Goal: Task Accomplishment & Management: Manage account settings

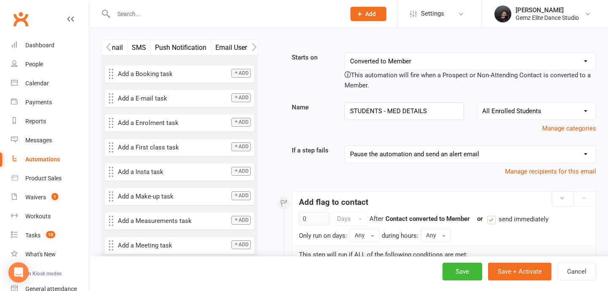
select select "7"
select select "1"
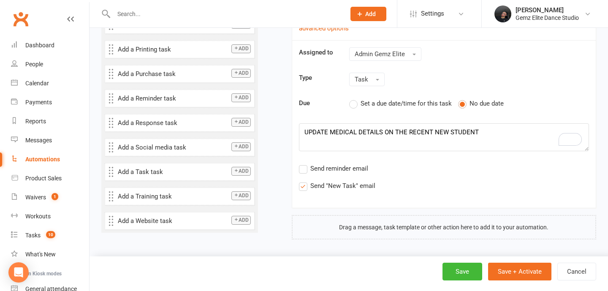
scroll to position [546, 0]
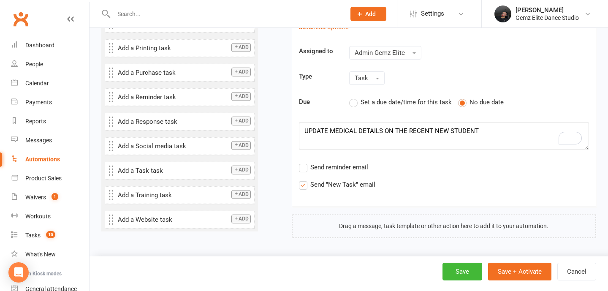
click at [475, 132] on textarea "UPDATE MEDICAL DETAILS ON THE RECENT NEW STUDENT" at bounding box center [444, 136] width 290 height 28
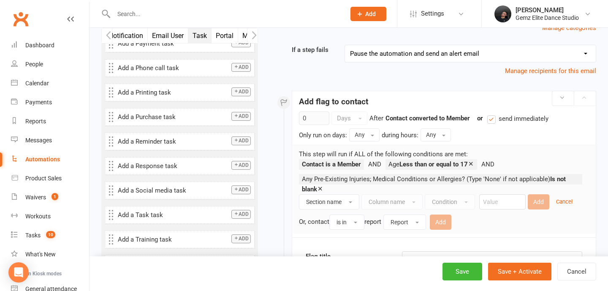
scroll to position [97, 0]
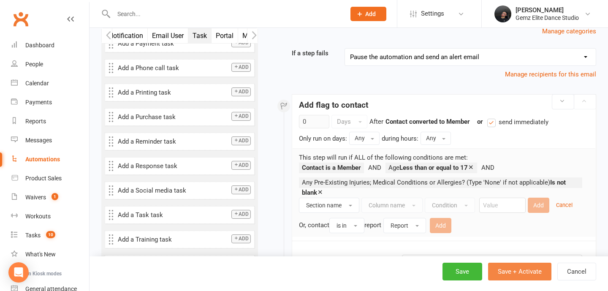
type textarea "UPDATE MEDICAL DETAILS ON THE RECENT NEW STUDENTS"
click at [519, 270] on button "Save + Activate" at bounding box center [519, 271] width 63 height 18
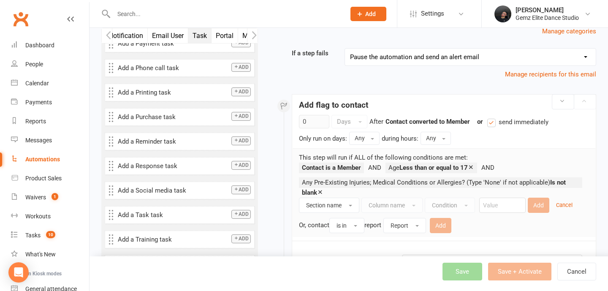
select select "100"
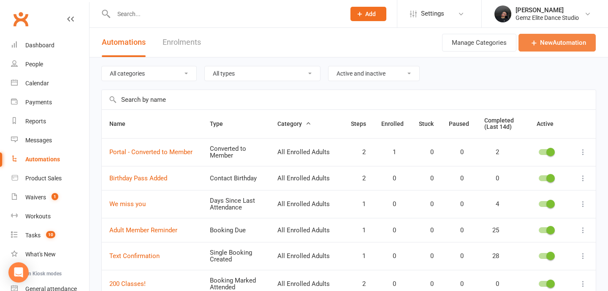
click at [558, 41] on link "New Automation" at bounding box center [556, 43] width 77 height 18
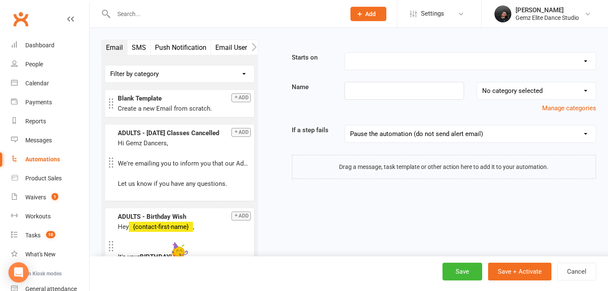
click at [392, 74] on div "Starts on Booking Cancelled Booking Due Booking Late-Cancelled Booking Marked A…" at bounding box center [432, 115] width 325 height 127
click at [393, 62] on select "Booking Cancelled Booking Due Booking Late-Cancelled Booking Marked Absent Book…" at bounding box center [470, 61] width 251 height 17
select select "26"
click at [345, 53] on select "Booking Cancelled Booking Due Booking Late-Cancelled Booking Marked Absent Book…" at bounding box center [470, 61] width 251 height 17
click at [381, 95] on input at bounding box center [403, 91] width 119 height 18
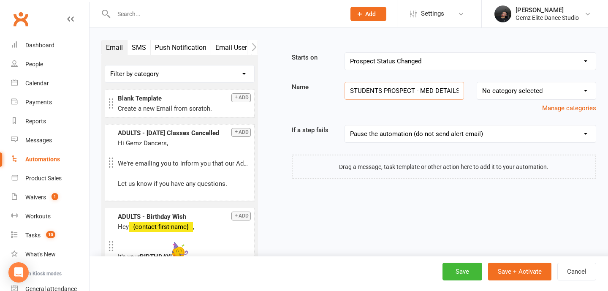
type input "STUDENTS PROSPECT - MED DETAILS"
click at [531, 90] on select "No category selected All Enrolled Adults All Enrolled Students All Enrolments A…" at bounding box center [536, 90] width 119 height 17
select select "1"
click at [477, 82] on select "No category selected All Enrolled Adults All Enrolled Students All Enrolments A…" at bounding box center [536, 90] width 119 height 17
click at [453, 133] on select "Pause the automation (do not send alert email) Pause the automation and send an…" at bounding box center [470, 133] width 251 height 17
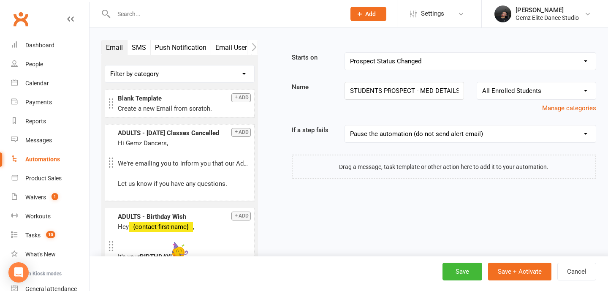
select select "1"
click at [345, 125] on select "Pause the automation (do not send alert email) Pause the automation and send an…" at bounding box center [470, 133] width 251 height 17
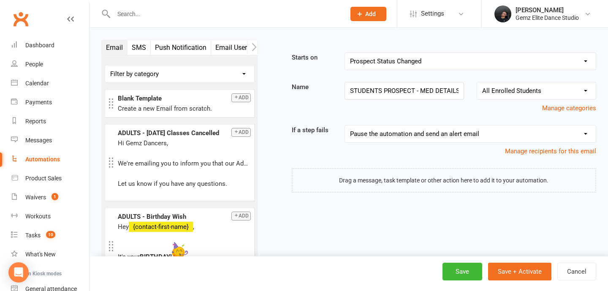
click at [438, 176] on div at bounding box center [444, 180] width 304 height 24
click at [252, 43] on icon "button" at bounding box center [253, 47] width 5 height 8
click at [256, 49] on icon "button" at bounding box center [253, 47] width 5 height 9
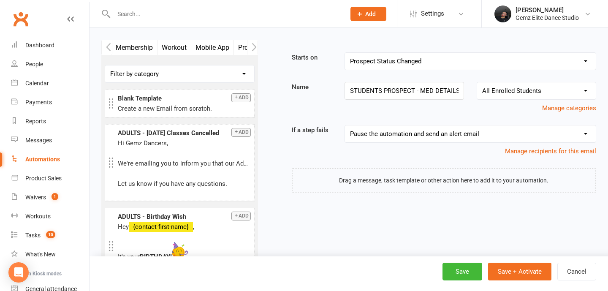
click at [256, 49] on icon "button" at bounding box center [253, 47] width 5 height 9
click at [256, 50] on icon "button" at bounding box center [253, 47] width 5 height 9
click at [255, 50] on icon "button" at bounding box center [253, 47] width 5 height 9
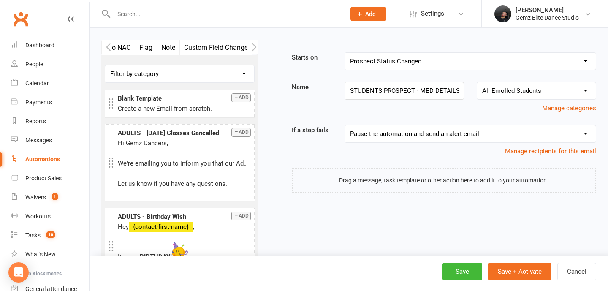
scroll to position [0, 561]
click at [255, 50] on icon "button" at bounding box center [253, 47] width 5 height 9
click at [148, 47] on button "Flag" at bounding box center [152, 47] width 22 height 15
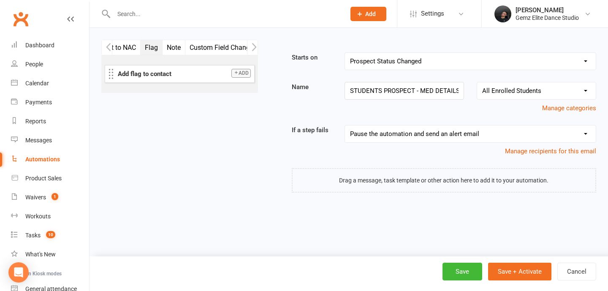
click at [239, 76] on button "Add" at bounding box center [240, 73] width 19 height 9
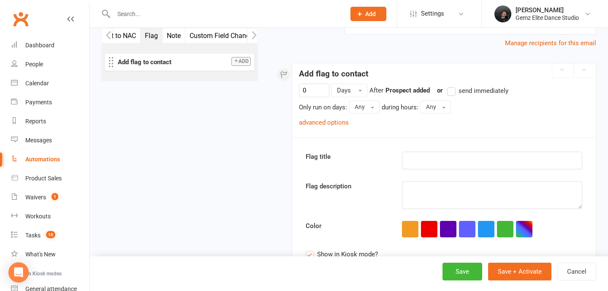
scroll to position [129, 0]
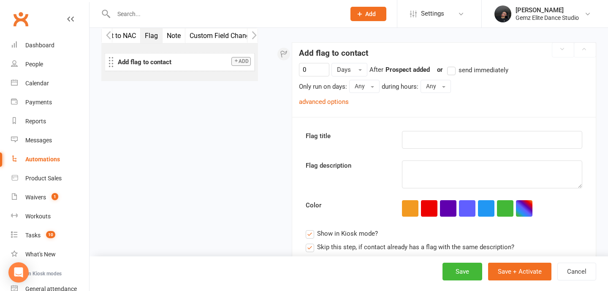
click at [449, 71] on label "send immediately" at bounding box center [477, 70] width 61 height 10
click at [449, 65] on input "send immediately" at bounding box center [449, 65] width 5 height 0
click at [338, 105] on link "advanced options" at bounding box center [324, 102] width 50 height 8
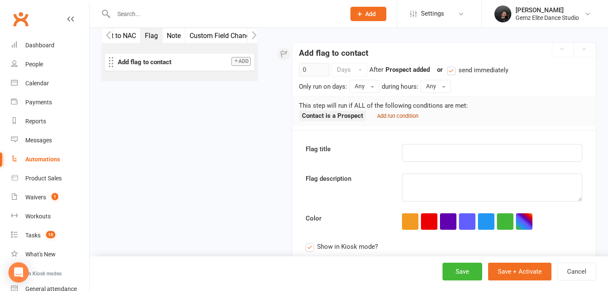
click at [402, 115] on small "Add run condition" at bounding box center [397, 116] width 41 height 6
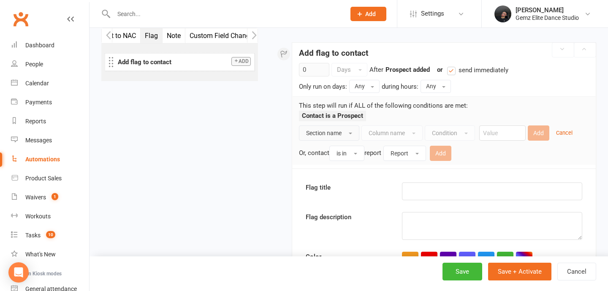
click at [351, 131] on button "Section name" at bounding box center [329, 132] width 60 height 15
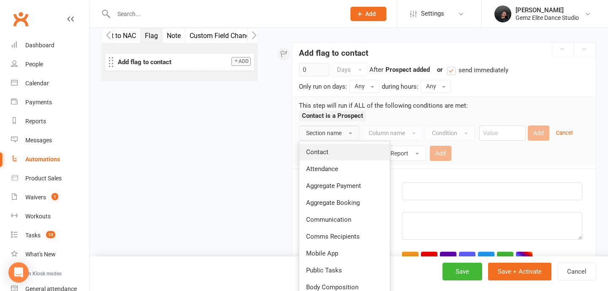
click at [345, 149] on link "Contact" at bounding box center [344, 151] width 90 height 17
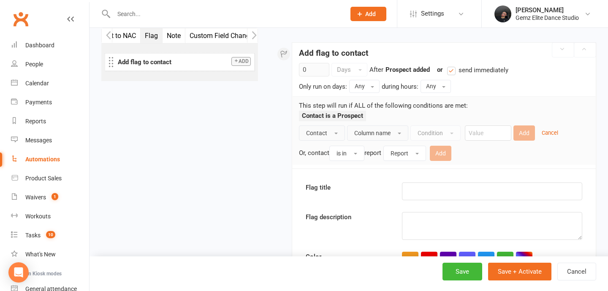
click at [381, 140] on div "Contact Column name Condition Add Cancel Or, contact is in report Report Add" at bounding box center [444, 142] width 290 height 35
click at [393, 130] on button "Column name" at bounding box center [377, 132] width 61 height 15
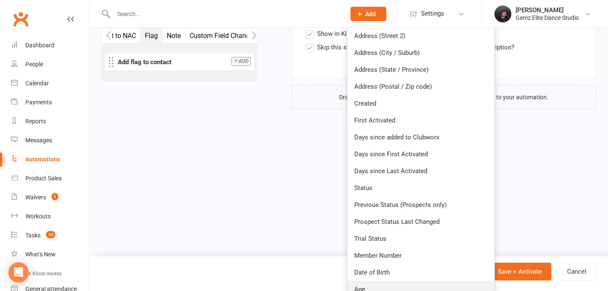
click at [370, 288] on link "Age" at bounding box center [420, 289] width 147 height 17
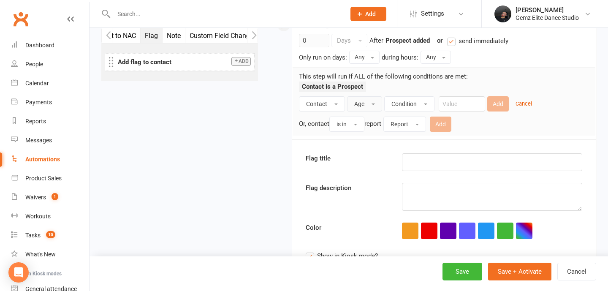
scroll to position [146, 0]
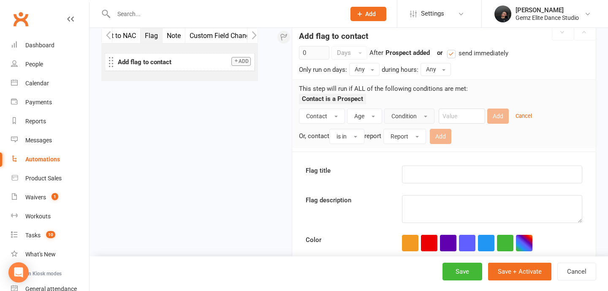
click at [424, 116] on span "button" at bounding box center [425, 117] width 3 height 2
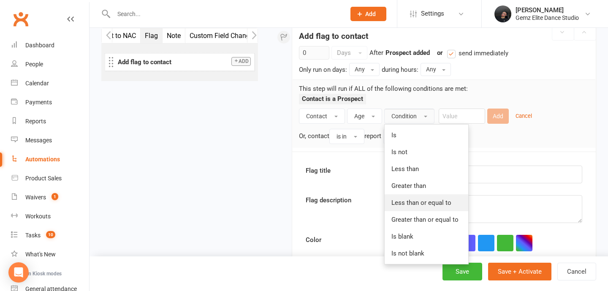
click at [438, 204] on span "Less than or equal to" at bounding box center [421, 203] width 60 height 8
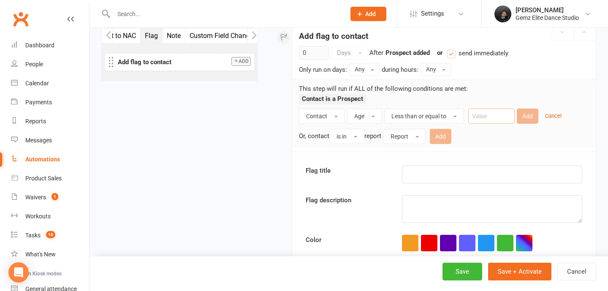
click at [477, 111] on input "number" at bounding box center [491, 115] width 46 height 15
type input "17"
click at [524, 120] on button "Add" at bounding box center [527, 115] width 22 height 15
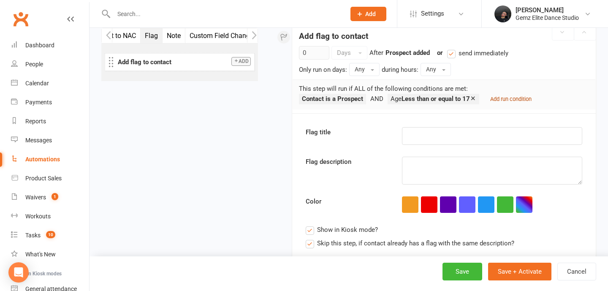
click at [516, 95] on link "Add run condition" at bounding box center [510, 99] width 41 height 8
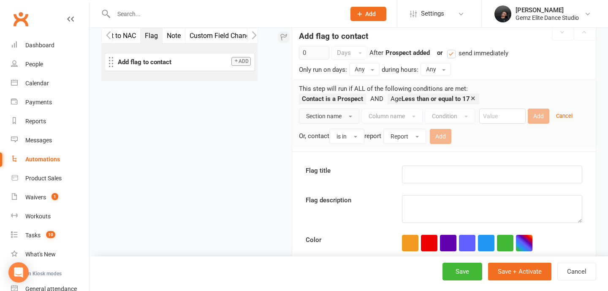
click at [346, 113] on button "Section name" at bounding box center [329, 115] width 60 height 15
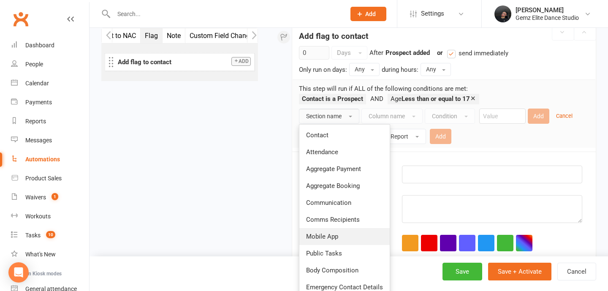
scroll to position [251, 0]
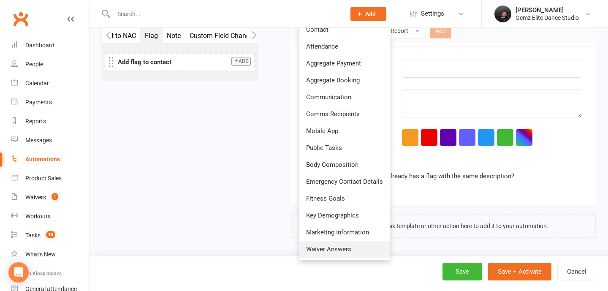
click at [348, 245] on span "Waiver Answers" at bounding box center [328, 249] width 45 height 8
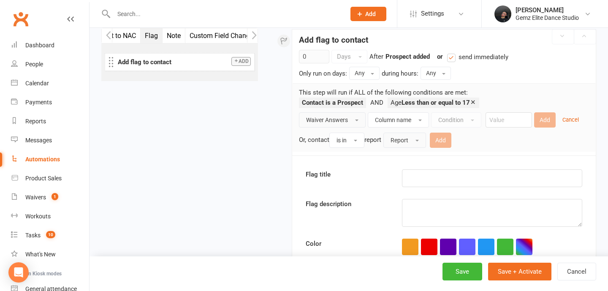
scroll to position [141, 0]
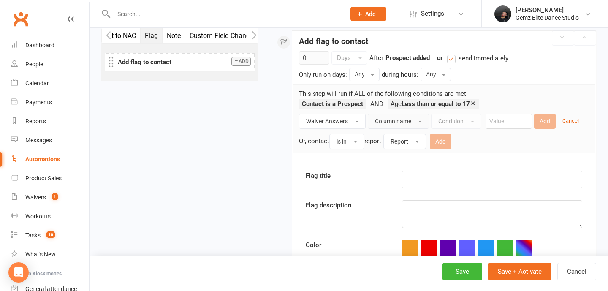
click at [400, 120] on span "Column name" at bounding box center [393, 121] width 36 height 7
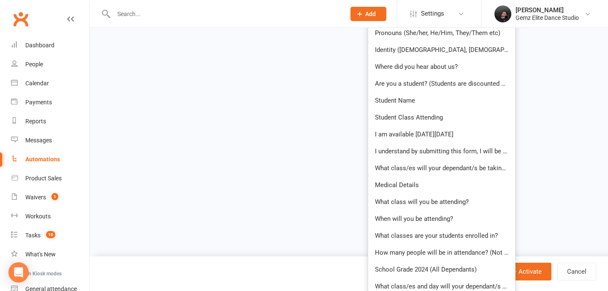
scroll to position [963, 0]
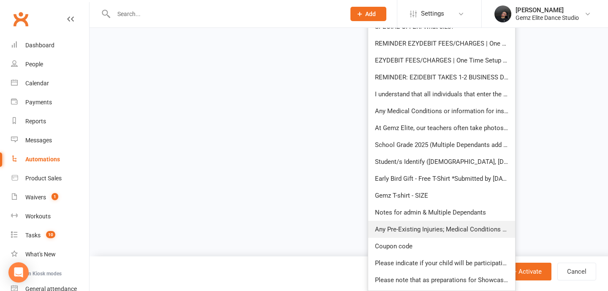
click at [409, 229] on span "Any Pre-Existing Injuries; Medical Conditions or Allergies? (Type 'None' if not…" at bounding box center [499, 229] width 248 height 8
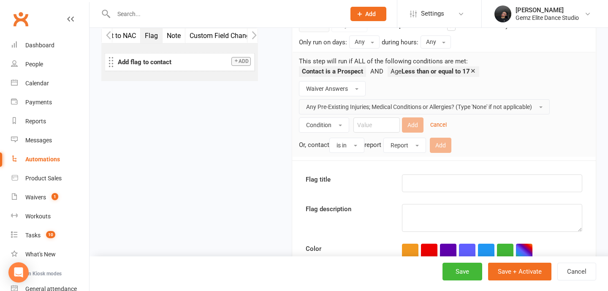
scroll to position [173, 0]
click at [378, 124] on input "text" at bounding box center [376, 124] width 46 height 15
click at [336, 127] on button "Condition" at bounding box center [324, 124] width 50 height 15
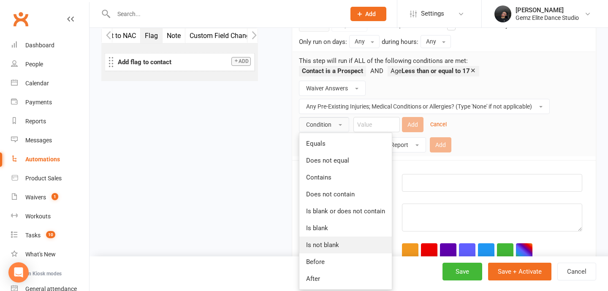
click at [349, 247] on link "Is not blank" at bounding box center [345, 244] width 92 height 17
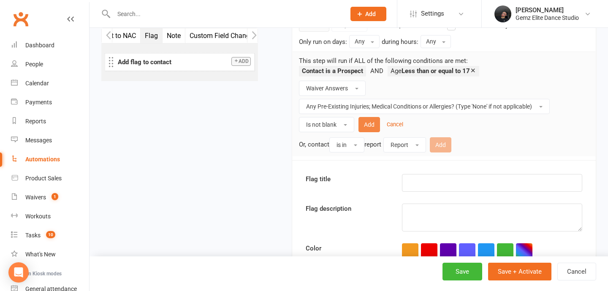
click at [372, 124] on button "Add" at bounding box center [369, 124] width 22 height 15
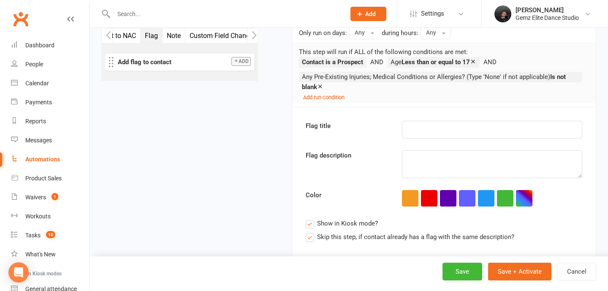
scroll to position [183, 0]
click at [425, 120] on div at bounding box center [491, 129] width 193 height 18
click at [434, 130] on input "text" at bounding box center [492, 129] width 180 height 18
type input "MEDICAL DETAILS"
click at [430, 168] on textarea at bounding box center [492, 164] width 180 height 28
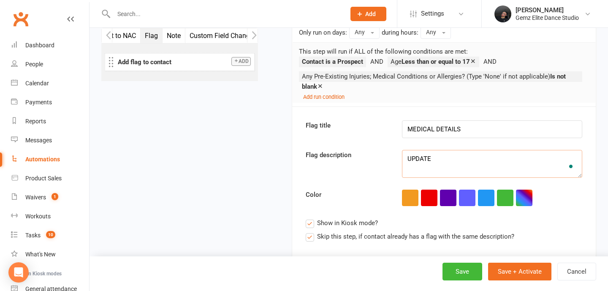
scroll to position [223, 0]
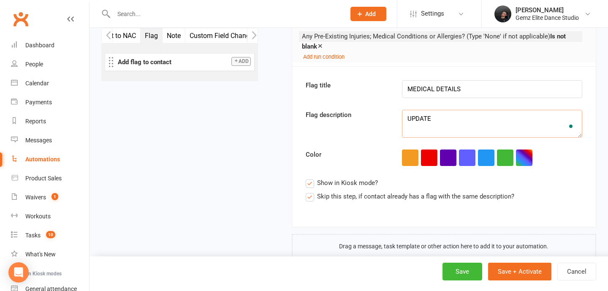
click at [447, 196] on span "Skip this step, if contact already has a flag with the same description?" at bounding box center [415, 195] width 197 height 9
type textarea "UPDATE"
click at [447, 191] on input "Skip this step, if contact already has a flag with the same description?" at bounding box center [410, 191] width 208 height 0
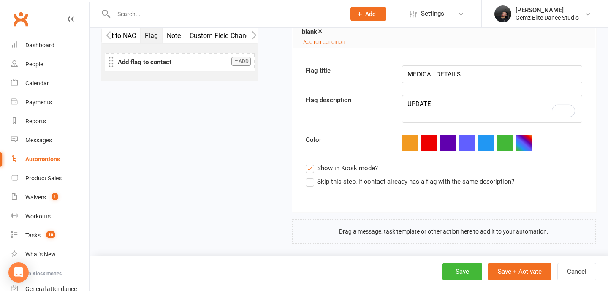
scroll to position [243, 0]
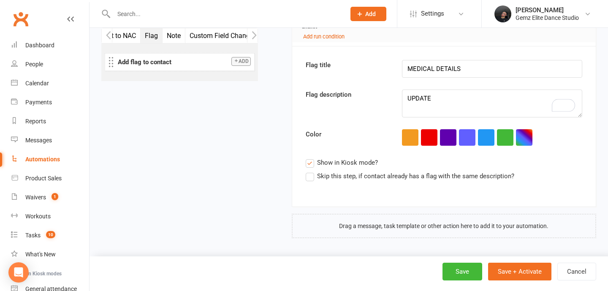
click at [397, 226] on div "Add flag to contact 0 Days After Prospect added previous step or send immediate…" at bounding box center [444, 83] width 304 height 310
click at [108, 35] on icon "button" at bounding box center [108, 35] width 5 height 9
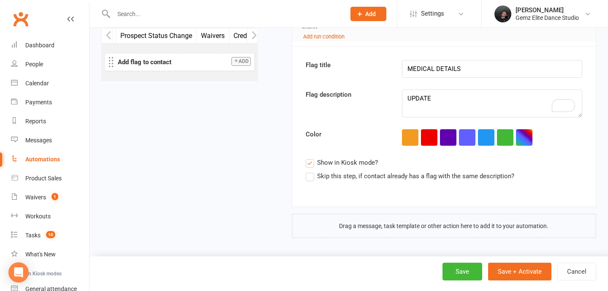
click at [108, 35] on icon "button" at bounding box center [108, 35] width 5 height 9
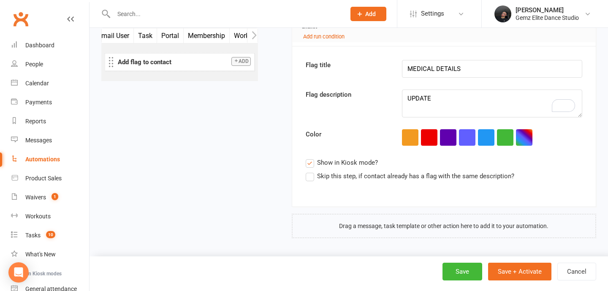
scroll to position [0, 0]
click at [254, 34] on icon "button" at bounding box center [253, 35] width 5 height 8
click at [199, 38] on button "Task" at bounding box center [199, 35] width 23 height 15
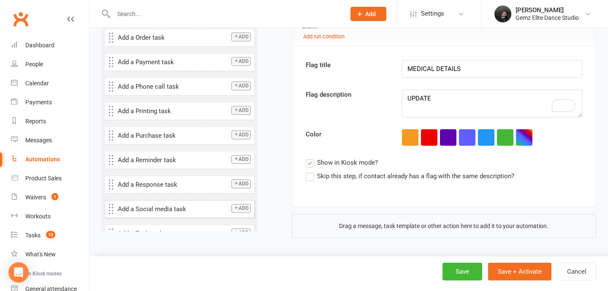
scroll to position [288, 0]
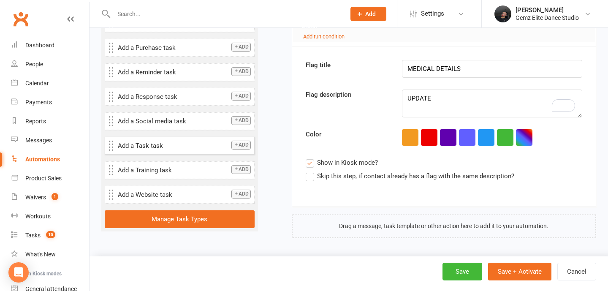
click at [239, 148] on button "Add" at bounding box center [240, 145] width 19 height 9
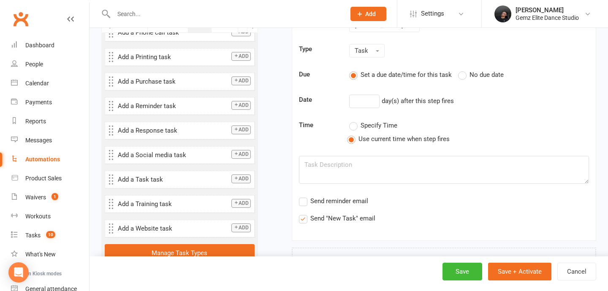
scroll to position [525, 0]
click at [498, 72] on span "No due date" at bounding box center [486, 73] width 34 height 9
click at [463, 69] on input "No due date" at bounding box center [460, 69] width 5 height 0
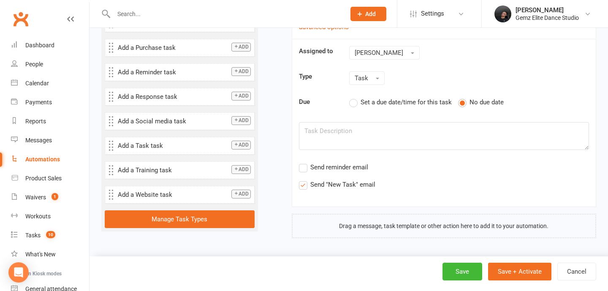
scroll to position [497, 0]
click at [381, 132] on textarea at bounding box center [444, 136] width 290 height 28
paste textarea "UPDATE MEDICAL DETAILS ON THE RECENT NEW STUDENTS"
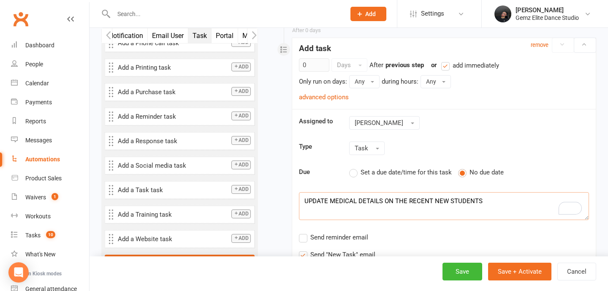
scroll to position [432, 0]
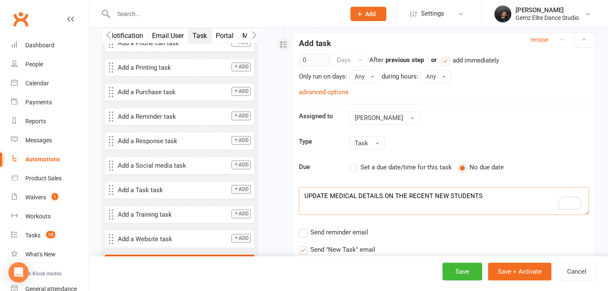
click at [468, 195] on textarea "UPDATE MEDICAL DETAILS ON THE RECENT NEW STUDENTS" at bounding box center [444, 201] width 290 height 28
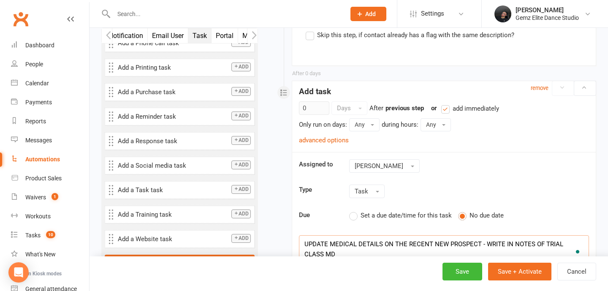
scroll to position [384, 0]
type textarea "UPDATE MEDICAL DETAILS ON THE RECENT NEW PROSPECT - WRITE IN NOTES OF TRIAL CLA…"
click at [511, 272] on button "Save + Activate" at bounding box center [519, 271] width 63 height 18
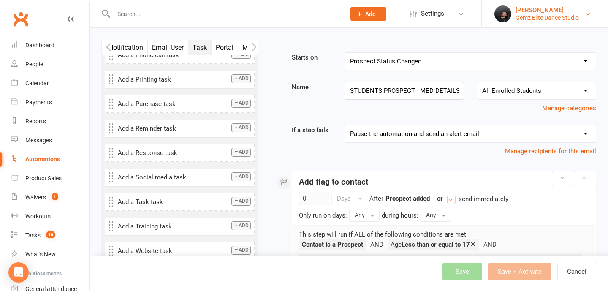
select select "100"
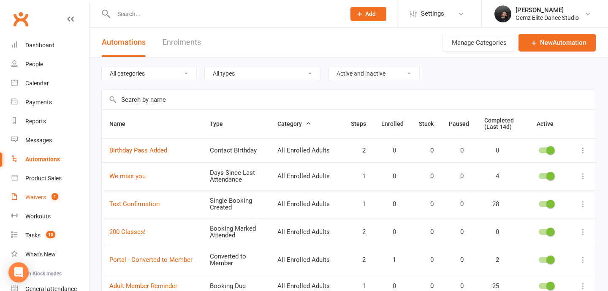
click at [47, 196] on link "Waivers 1" at bounding box center [50, 197] width 78 height 19
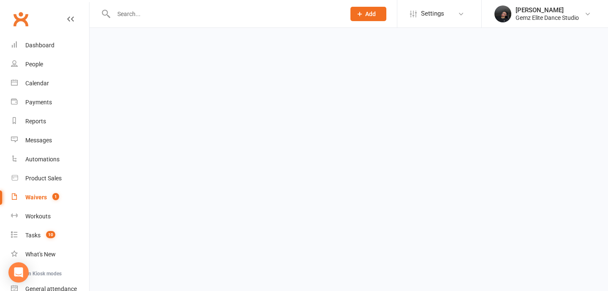
select select "100"
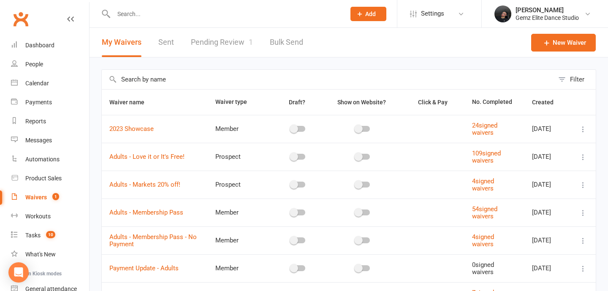
click at [244, 46] on link "Pending Review 1" at bounding box center [222, 42] width 62 height 29
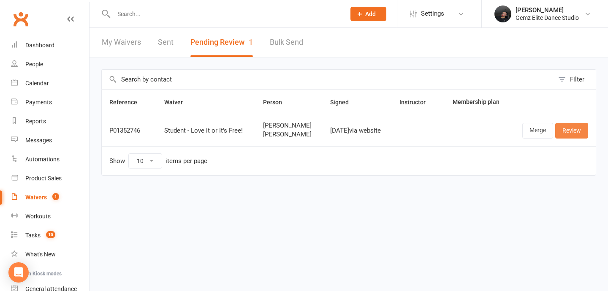
click at [576, 135] on link "Review" at bounding box center [571, 130] width 33 height 15
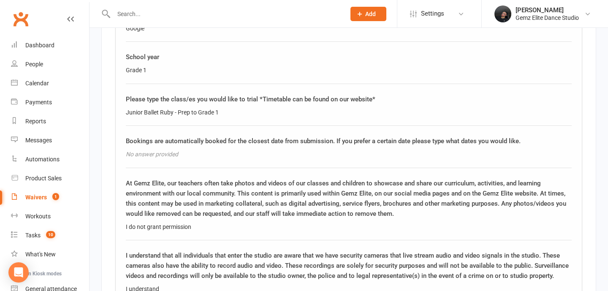
scroll to position [1180, 0]
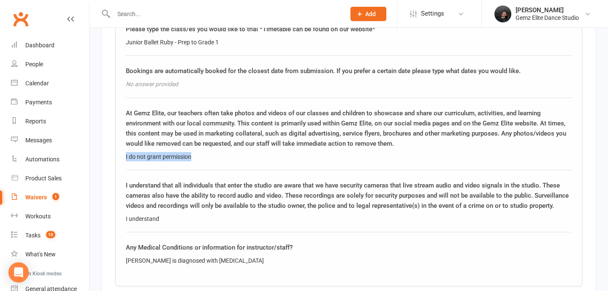
drag, startPoint x: 190, startPoint y: 152, endPoint x: 117, endPoint y: 152, distance: 73.4
click at [117, 151] on div "Additional Information This information is gathered to provide students with th…" at bounding box center [348, 25] width 467 height 521
click at [241, 200] on div "I understand that all individuals that enter the studio are aware that we have …" at bounding box center [349, 195] width 446 height 30
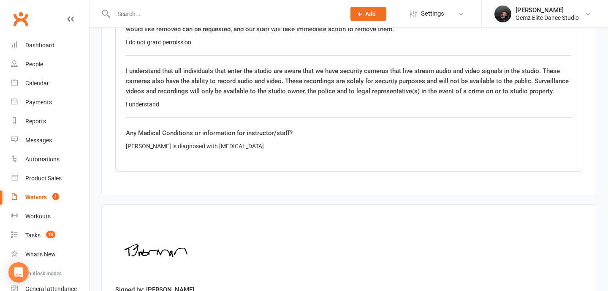
scroll to position [1364, 0]
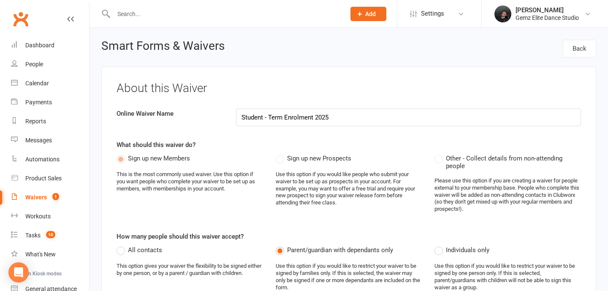
select select "applies_to_dependant_signees"
select select "select"
select select "applies_to_dependant_signees"
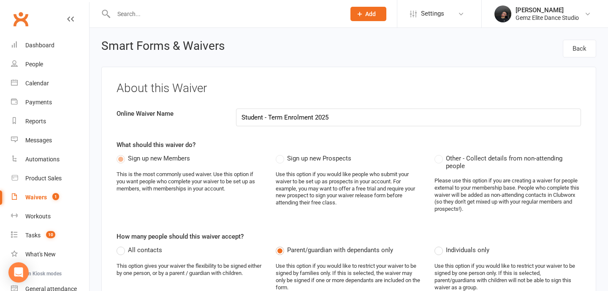
select select "checkbox"
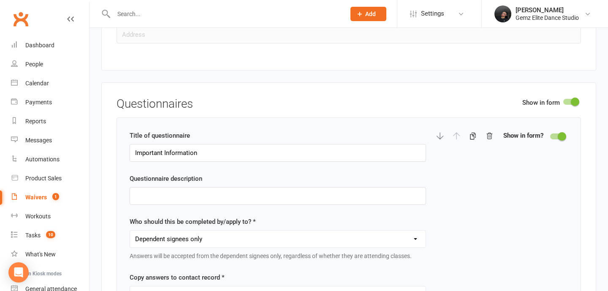
scroll to position [1447, 0]
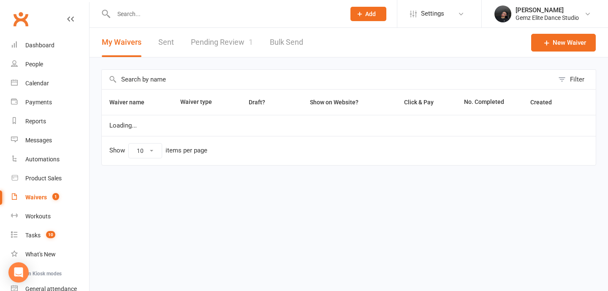
select select "100"
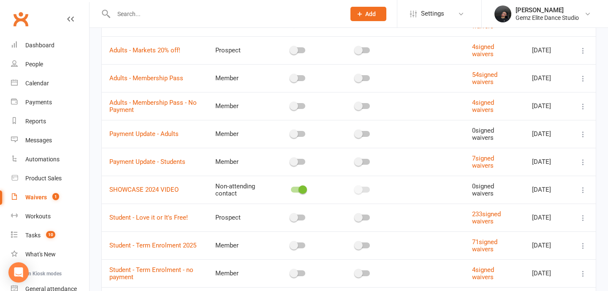
scroll to position [196, 0]
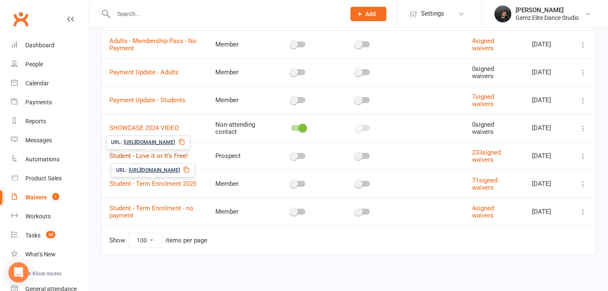
click at [163, 154] on link "Student - Love it or It's Free!" at bounding box center [148, 156] width 78 height 8
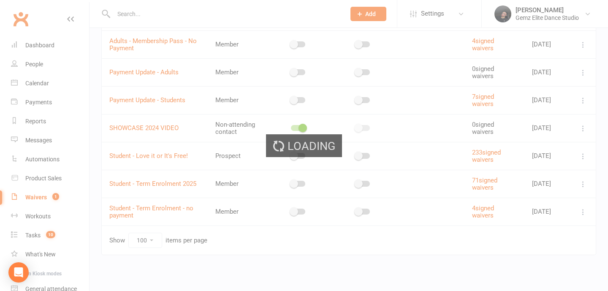
select select "applies_to_all_signees"
select select "copy_answers_for_all_signees"
select select "select"
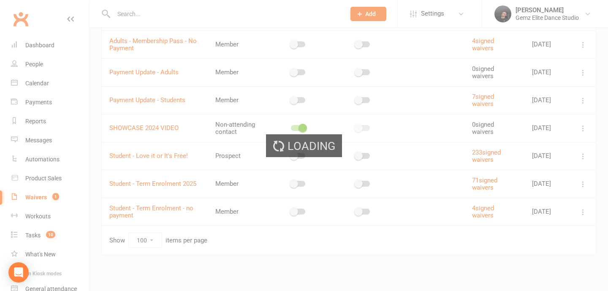
select select "select"
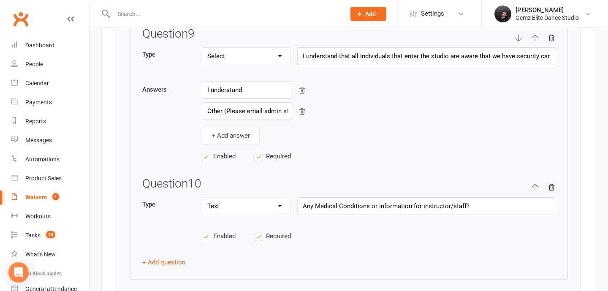
scroll to position [2682, 0]
click at [33, 156] on div "Automations" at bounding box center [42, 159] width 34 height 7
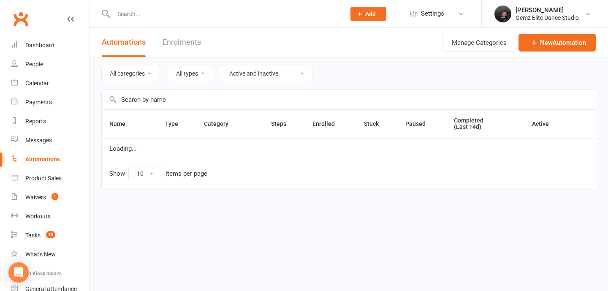
select select "100"
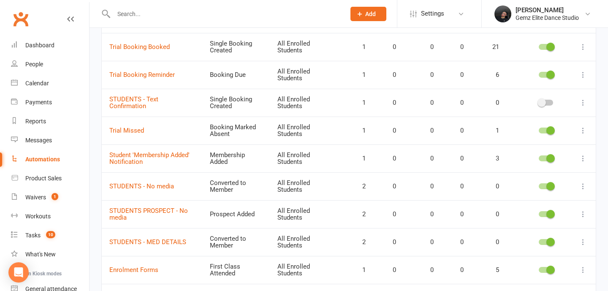
scroll to position [265, 0]
click at [138, 237] on link "STUDENTS - MED DETAILS" at bounding box center [147, 241] width 77 height 8
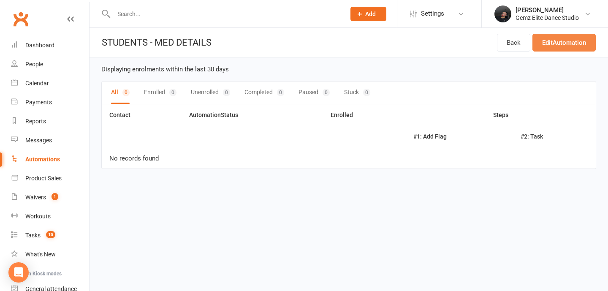
click at [575, 42] on link "Edit Automation" at bounding box center [563, 43] width 63 height 18
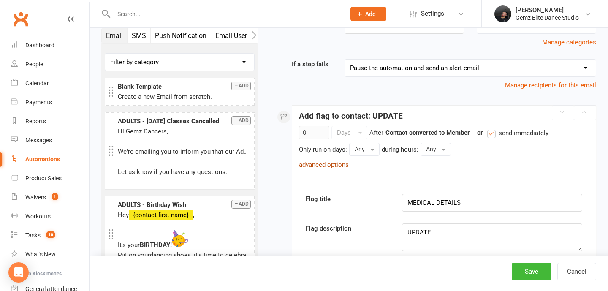
click at [327, 166] on link "advanced options" at bounding box center [324, 165] width 50 height 8
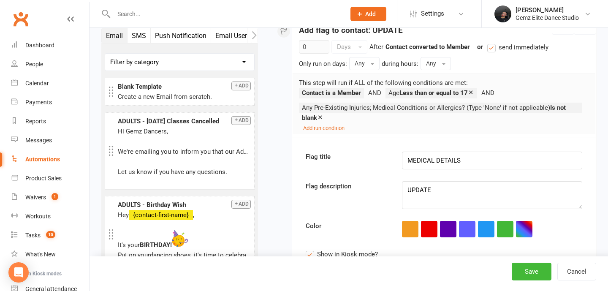
scroll to position [174, 0]
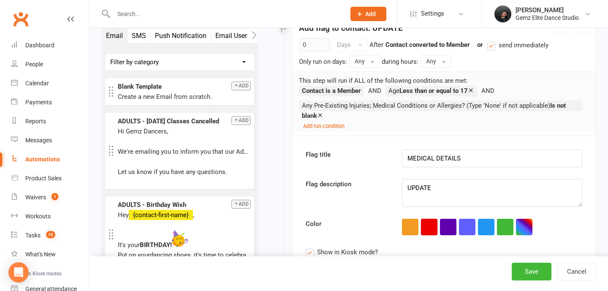
click at [422, 229] on button "button" at bounding box center [429, 227] width 16 height 16
click at [545, 274] on button "Save" at bounding box center [531, 271] width 40 height 18
select select "100"
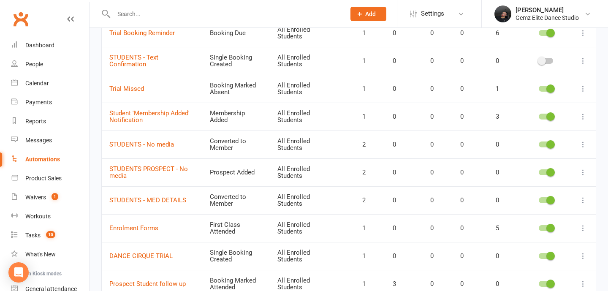
scroll to position [311, 0]
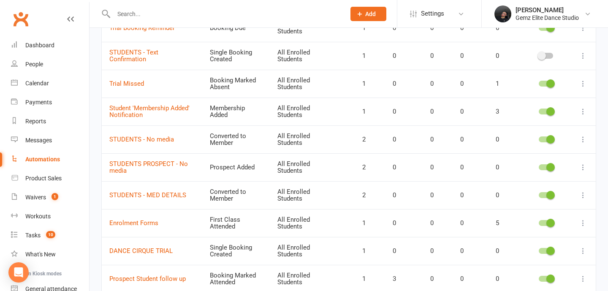
click at [155, 200] on td "STUDENTS - MED DETAILS" at bounding box center [152, 195] width 100 height 28
click at [159, 193] on link "STUDENTS - MED DETAILS" at bounding box center [147, 195] width 77 height 8
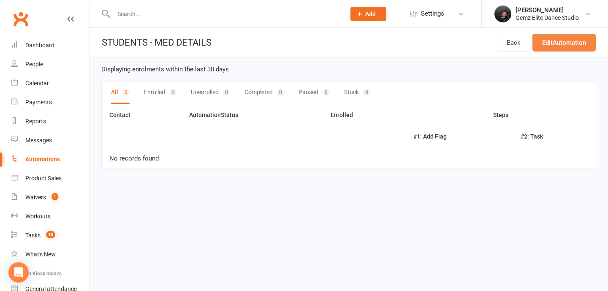
click at [574, 44] on link "Edit Automation" at bounding box center [563, 43] width 63 height 18
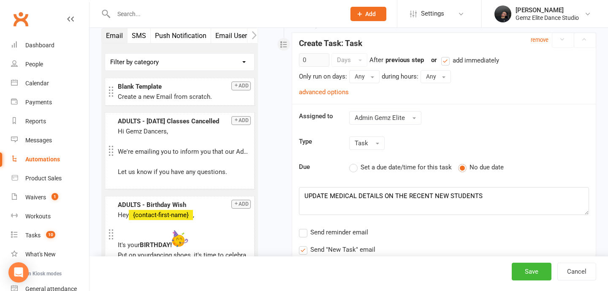
scroll to position [474, 0]
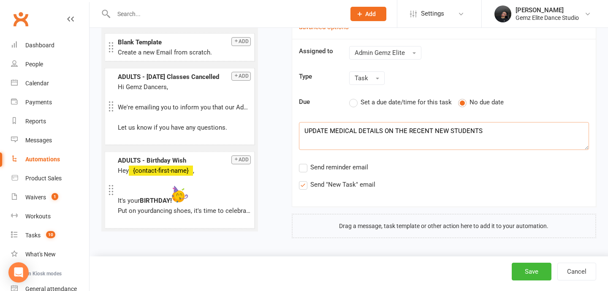
drag, startPoint x: 343, startPoint y: 132, endPoint x: 281, endPoint y: 131, distance: 61.2
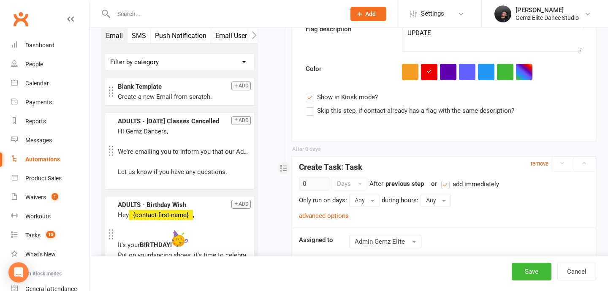
scroll to position [218, 0]
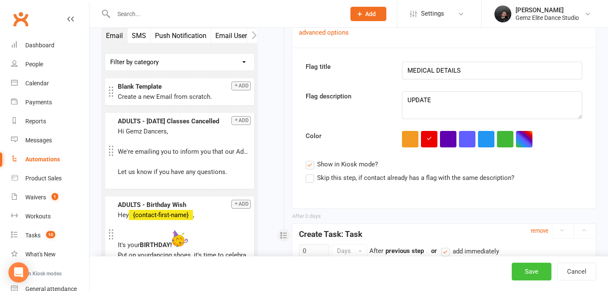
click at [532, 271] on button "Save" at bounding box center [531, 271] width 40 height 18
select select "100"
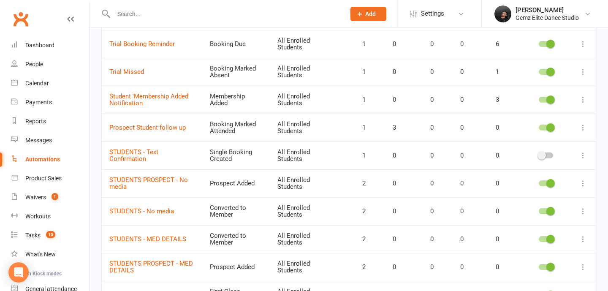
scroll to position [316, 0]
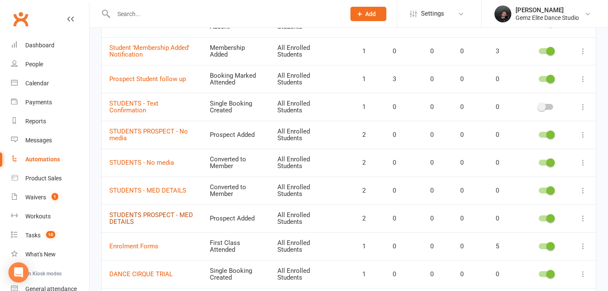
click at [124, 215] on link "STUDENTS PROSPECT - MED DETAILS" at bounding box center [151, 218] width 84 height 15
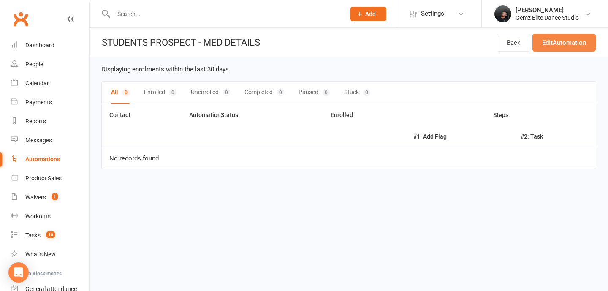
click at [567, 37] on link "Edit Automation" at bounding box center [563, 43] width 63 height 18
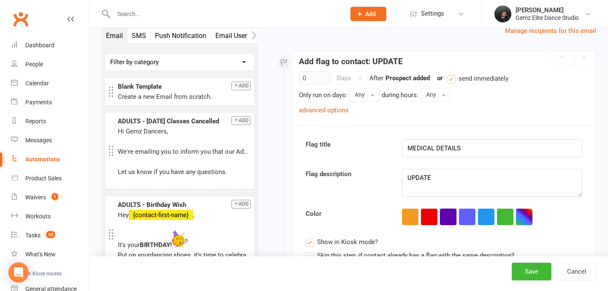
scroll to position [181, 0]
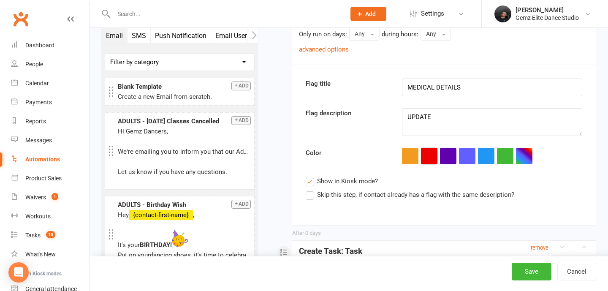
click at [430, 156] on button "button" at bounding box center [429, 156] width 16 height 16
click at [538, 270] on button "Save" at bounding box center [531, 271] width 40 height 18
select select "100"
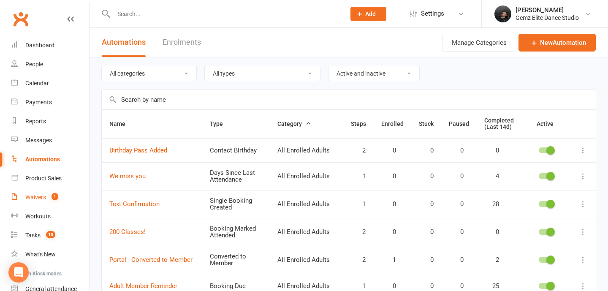
click at [65, 195] on link "Waivers 1" at bounding box center [50, 197] width 78 height 19
select select "100"
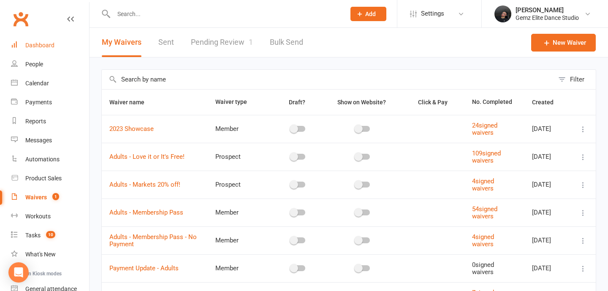
click at [55, 49] on link "Dashboard" at bounding box center [50, 45] width 78 height 19
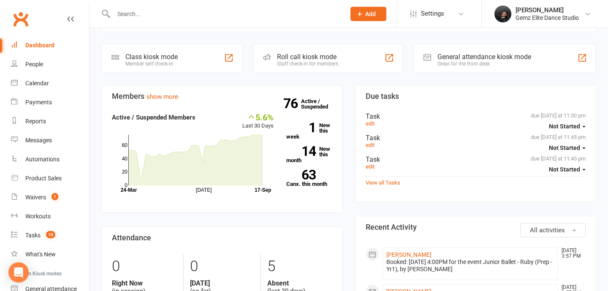
scroll to position [164, 0]
click at [400, 254] on link "[PERSON_NAME]" at bounding box center [408, 254] width 45 height 7
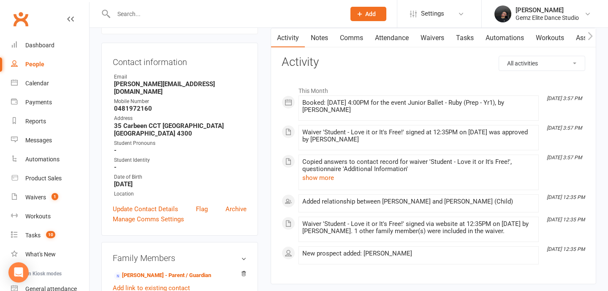
scroll to position [85, 0]
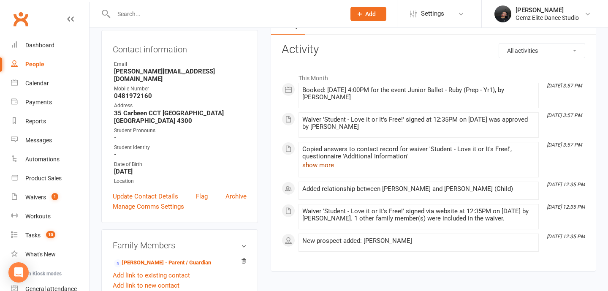
click at [323, 168] on button "show more" at bounding box center [318, 165] width 32 height 10
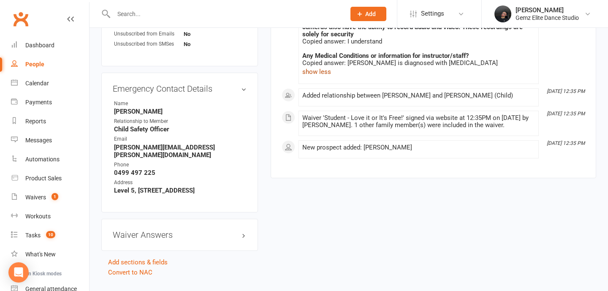
scroll to position [422, 0]
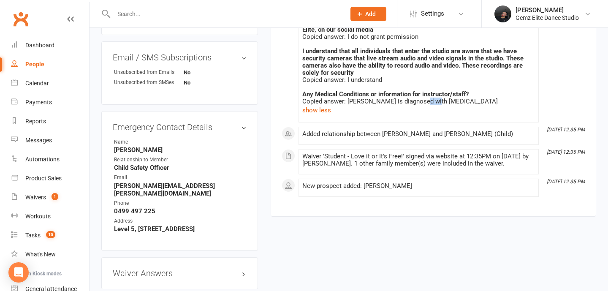
click at [421, 100] on div "Copied answer: Raeven is diagnosed with ADHD" at bounding box center [418, 101] width 233 height 7
copy div "ADHD"
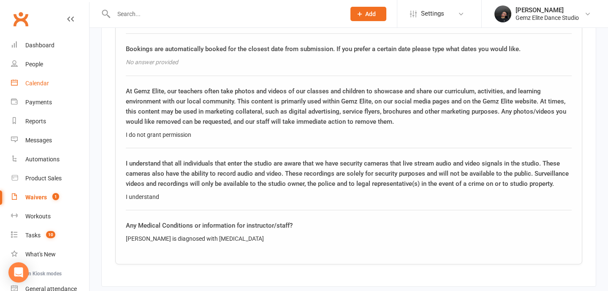
click at [32, 84] on div "Calendar" at bounding box center [37, 83] width 24 height 7
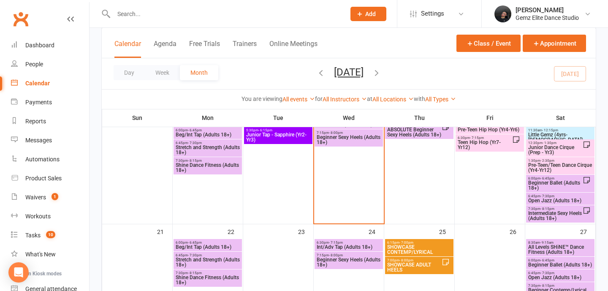
scroll to position [384, 0]
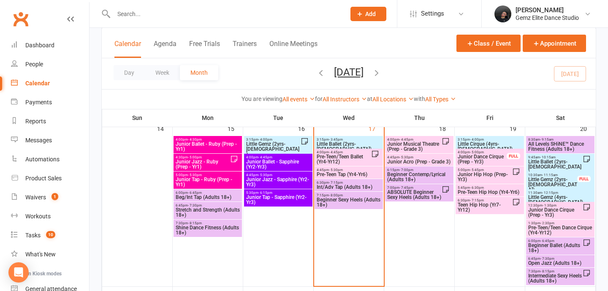
click at [367, 158] on span "Pre-Teen/Teen Ballet (Yr4-Yr12)" at bounding box center [343, 159] width 55 height 10
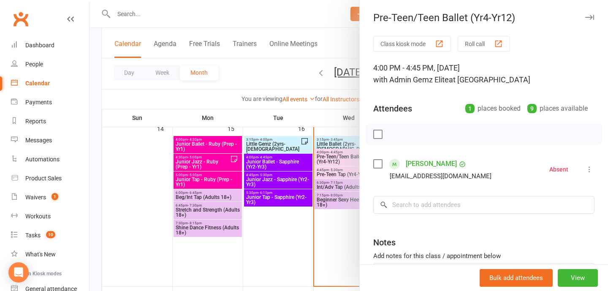
click at [205, 158] on div at bounding box center [348, 145] width 518 height 291
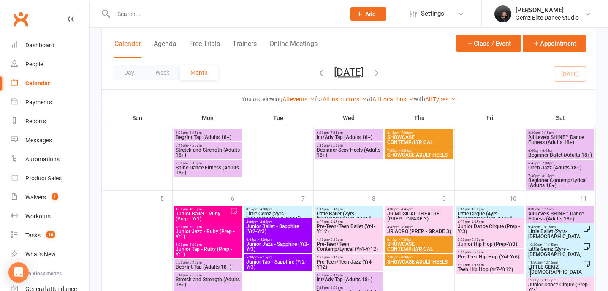
scroll to position [644, 0]
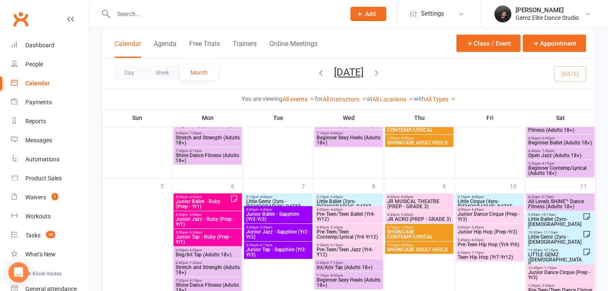
click at [219, 200] on span "Junior Ballet - Ruby (Prep - Yr1)" at bounding box center [202, 204] width 55 height 10
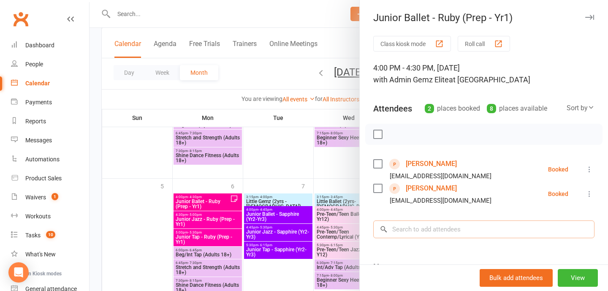
click at [447, 231] on input "search" at bounding box center [483, 229] width 221 height 18
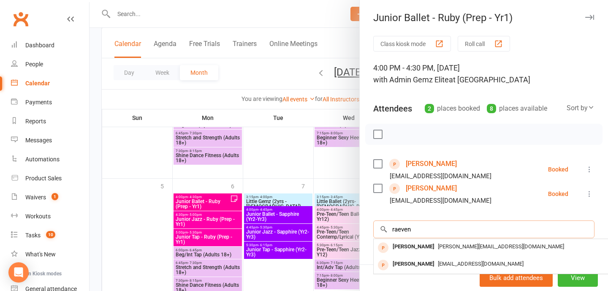
scroll to position [3, 0]
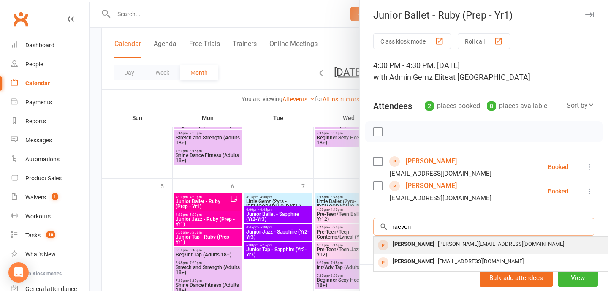
type input "raeven"
click at [451, 246] on span "[PERSON_NAME][EMAIL_ADDRESS][DOMAIN_NAME]" at bounding box center [501, 244] width 126 height 6
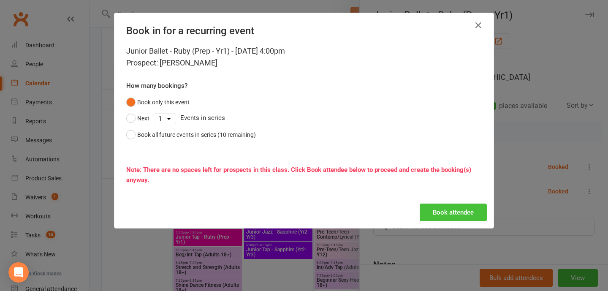
click at [459, 214] on button "Book attendee" at bounding box center [452, 212] width 67 height 18
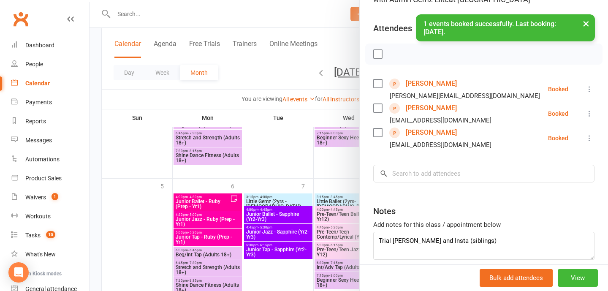
scroll to position [83, 0]
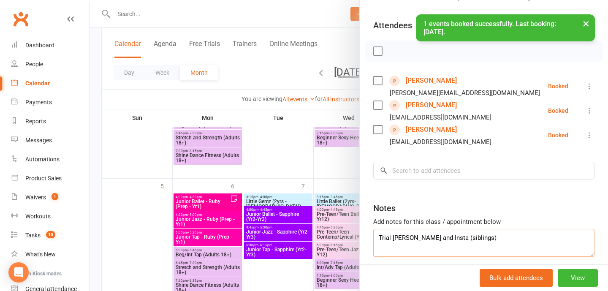
click at [498, 237] on textarea "Trial Angad and Insta (siblings)" at bounding box center [483, 243] width 221 height 28
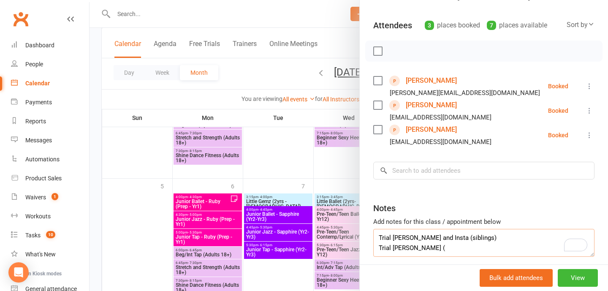
paste textarea "ADHD"
type textarea "Trial Angad and Insta (siblings) Trial Raeven (ADHD)"
click at [291, 172] on div at bounding box center [348, 145] width 518 height 291
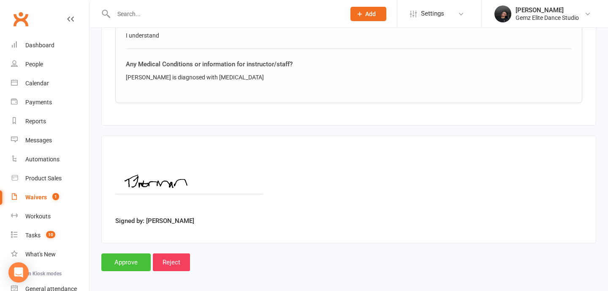
click at [131, 257] on input "Approve" at bounding box center [125, 262] width 49 height 18
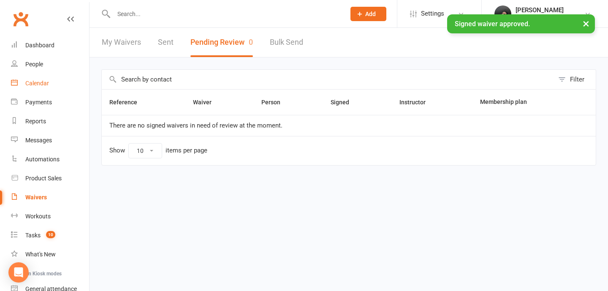
click at [43, 81] on div "Calendar" at bounding box center [37, 83] width 24 height 7
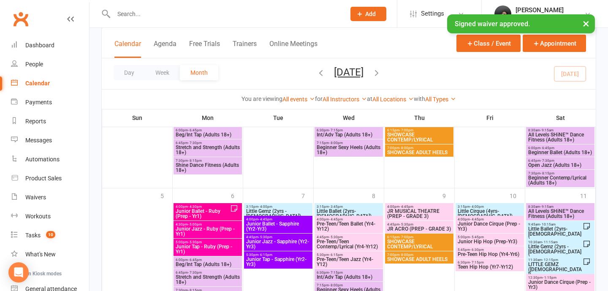
scroll to position [637, 0]
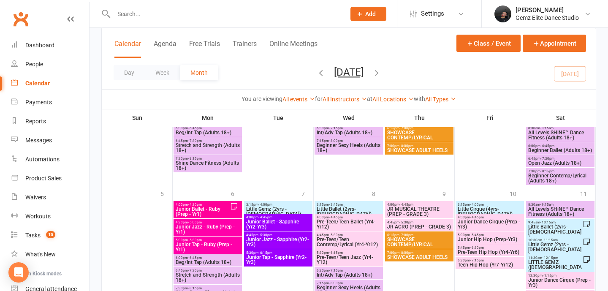
click at [208, 13] on input "text" at bounding box center [225, 14] width 228 height 12
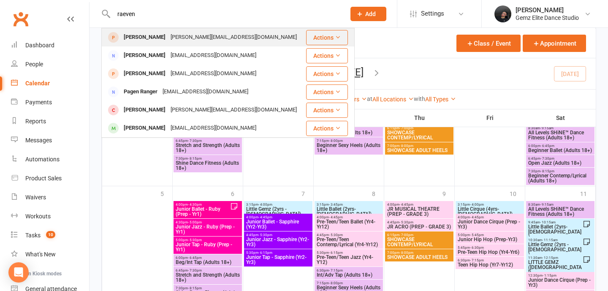
type input "raeven"
click at [195, 35] on div "taylor@warramali.org" at bounding box center [233, 37] width 131 height 12
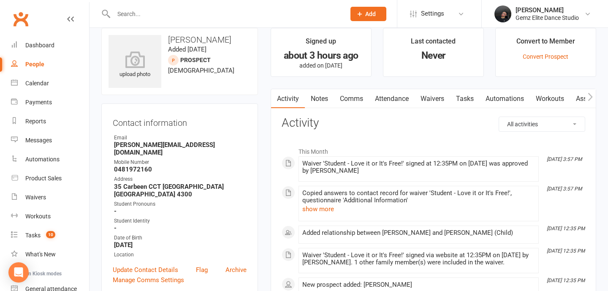
scroll to position [17, 0]
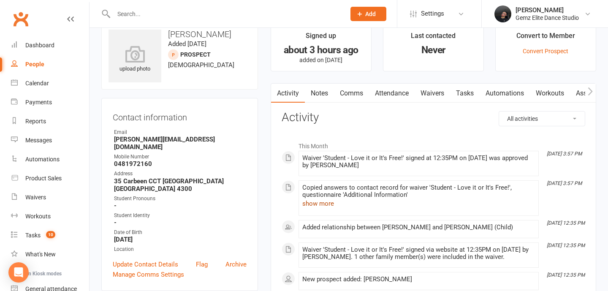
click at [316, 207] on button "show more" at bounding box center [318, 203] width 32 height 10
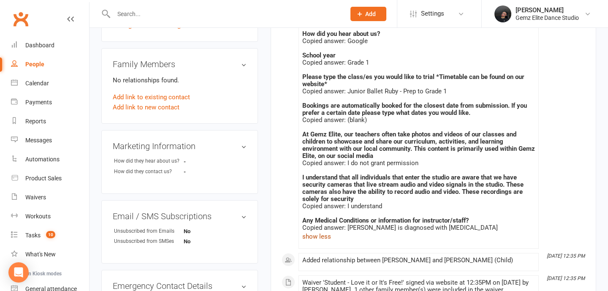
scroll to position [267, 0]
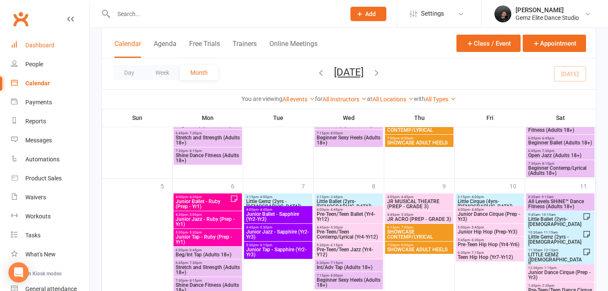
click at [31, 36] on link "Dashboard" at bounding box center [50, 45] width 78 height 19
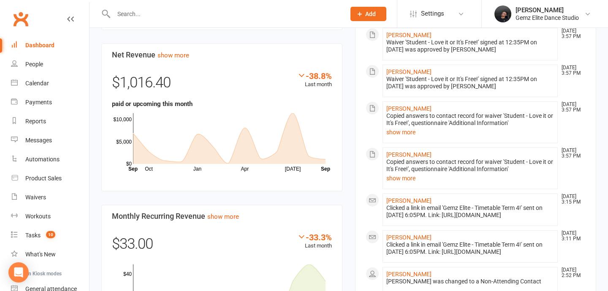
scroll to position [483, 0]
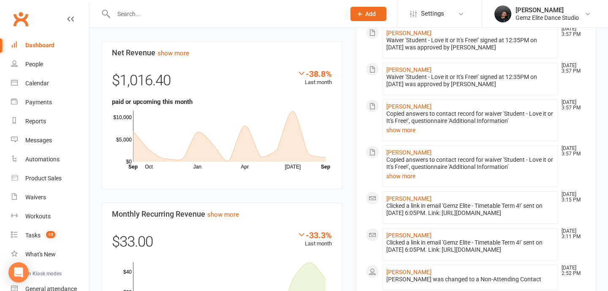
click at [187, 11] on input "text" at bounding box center [225, 14] width 228 height 12
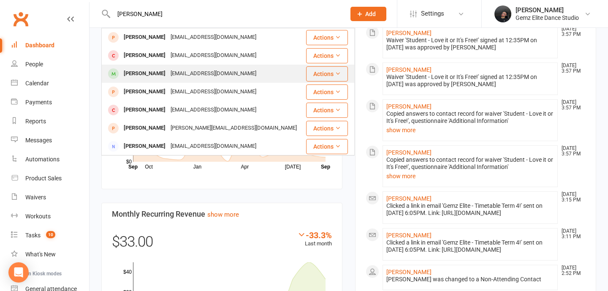
type input "[PERSON_NAME]"
click at [168, 71] on div "[EMAIL_ADDRESS][DOMAIN_NAME]" at bounding box center [213, 74] width 91 height 12
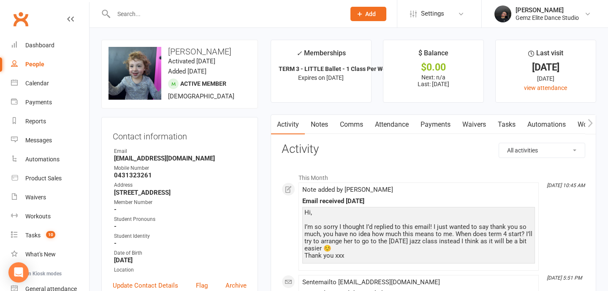
click at [327, 130] on link "Notes" at bounding box center [319, 124] width 29 height 19
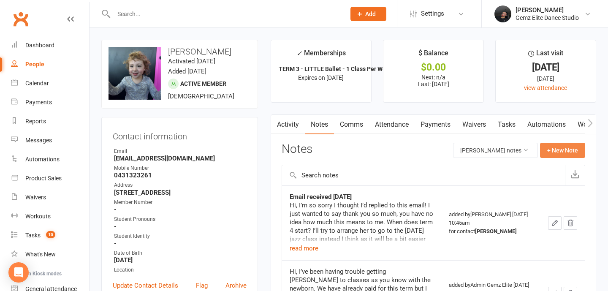
click at [576, 152] on button "+ New Note" at bounding box center [562, 150] width 45 height 15
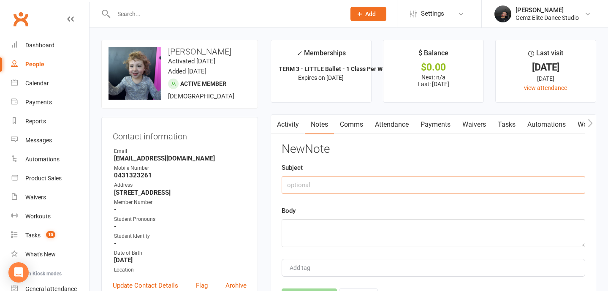
click at [321, 189] on input "text" at bounding box center [432, 185] width 303 height 18
type input "EMAIL RESPONSE"
click at [320, 227] on textarea at bounding box center [432, 233] width 303 height 28
click at [400, 123] on link "Attendance" at bounding box center [392, 124] width 46 height 19
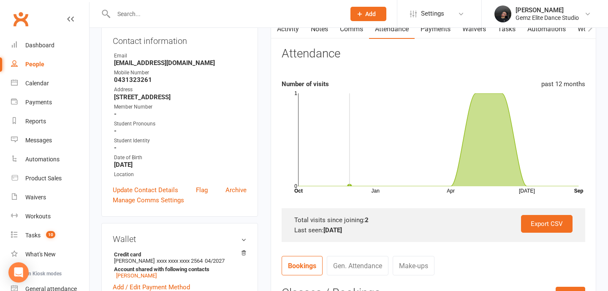
scroll to position [97, 0]
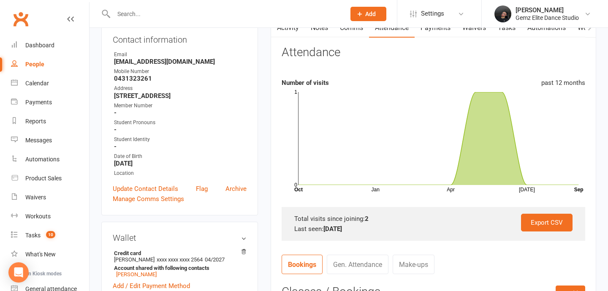
click at [324, 30] on link "Notes" at bounding box center [319, 27] width 29 height 19
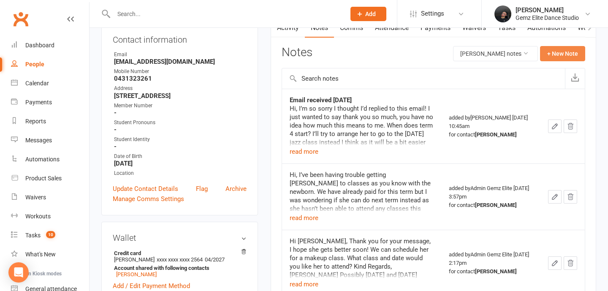
click at [559, 55] on button "+ New Note" at bounding box center [562, 53] width 45 height 15
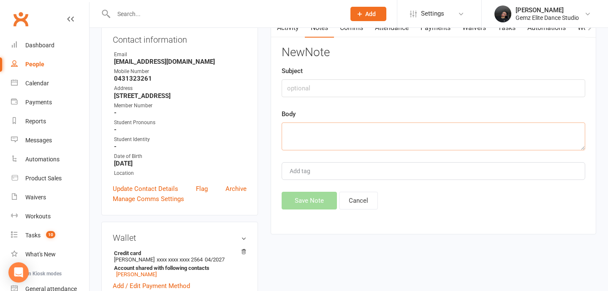
click at [422, 143] on textarea at bounding box center [432, 136] width 303 height 28
paste textarea "Hi Teagan, No problem at all. We can’t wait to see you and Ella in Term 4. Term…"
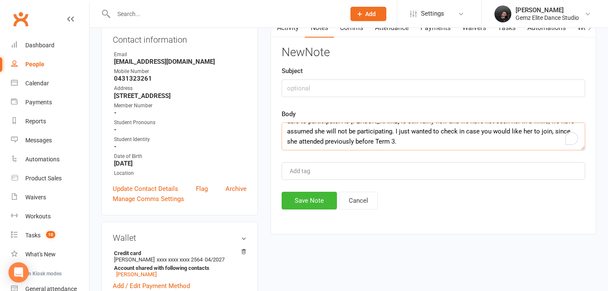
scroll to position [137, 0]
type textarea "Hi Teagan, No problem at all. We can’t wait to see you and Ella in Term 4. Term…"
click at [381, 87] on input "text" at bounding box center [432, 88] width 303 height 18
type input "EMAIL RESPONSE [DATE]"
click at [301, 195] on button "Save Note" at bounding box center [308, 201] width 55 height 18
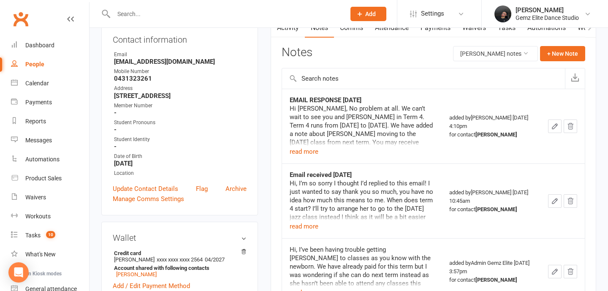
click at [368, 7] on button "Add" at bounding box center [368, 14] width 36 height 14
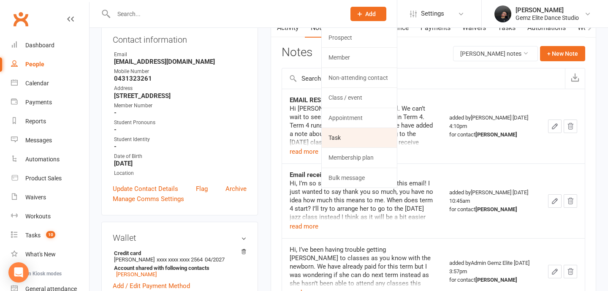
click at [365, 138] on link "Task" at bounding box center [359, 137] width 75 height 19
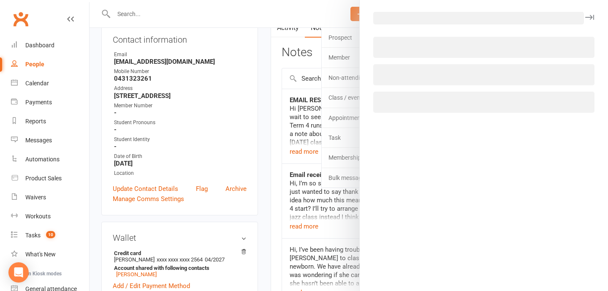
select select "52032"
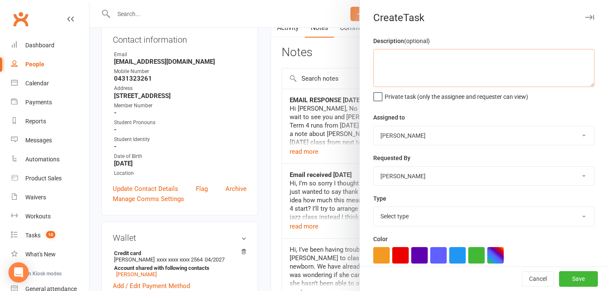
click at [433, 61] on textarea at bounding box center [483, 68] width 221 height 38
type textarea "Update Ezidebit fee record on Adults and Students"
click at [411, 133] on select "Sharon Packenas Zara Packenas Admin Gemz Elite Sarah C" at bounding box center [483, 135] width 220 height 19
click at [538, 57] on textarea "Update Ezidebit fee record on Adults and Students" at bounding box center [483, 68] width 221 height 38
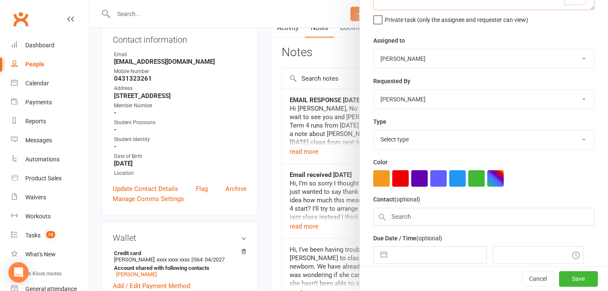
scroll to position [79, 0]
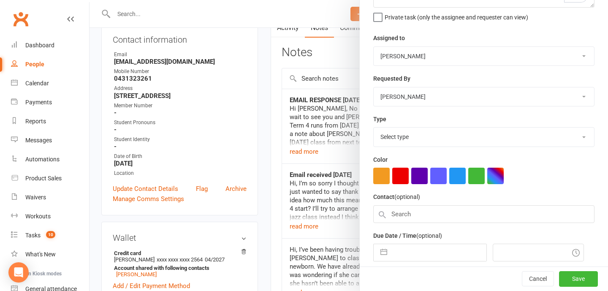
click at [416, 120] on div "Type Select type Booking E-mail Enrolment First class Insta Make-up Measurement…" at bounding box center [483, 130] width 221 height 33
click at [414, 134] on select "Select type Booking E-mail Enrolment First class Insta Make-up Measurements Mee…" at bounding box center [483, 136] width 220 height 19
select select "32449"
click at [373, 128] on select "Select type Booking E-mail Enrolment First class Insta Make-up Measurements Mee…" at bounding box center [483, 136] width 220 height 19
click at [403, 220] on input "text" at bounding box center [483, 214] width 221 height 18
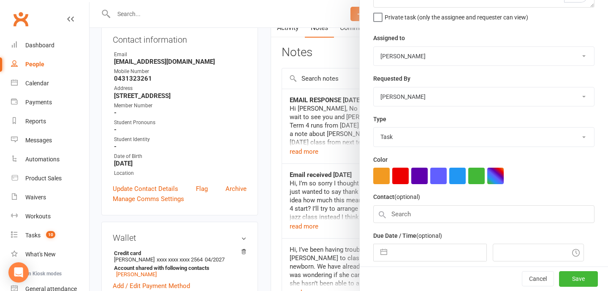
click at [387, 254] on button "button" at bounding box center [383, 252] width 15 height 17
select select "7"
select select "2025"
select select "8"
select select "2025"
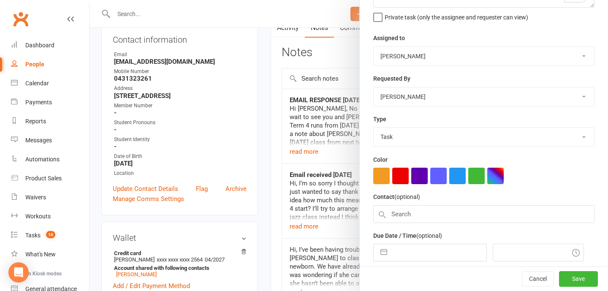
select select "9"
select select "2025"
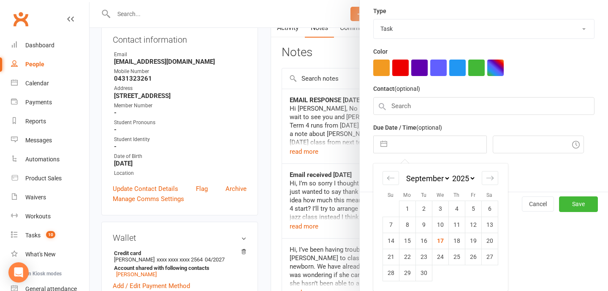
click at [438, 180] on select "January February March April May June July August September October November De…" at bounding box center [427, 178] width 46 height 10
click at [404, 173] on select "January February March April May June July August September October November De…" at bounding box center [427, 178] width 46 height 10
select select "8"
select select "10"
select select "2025"
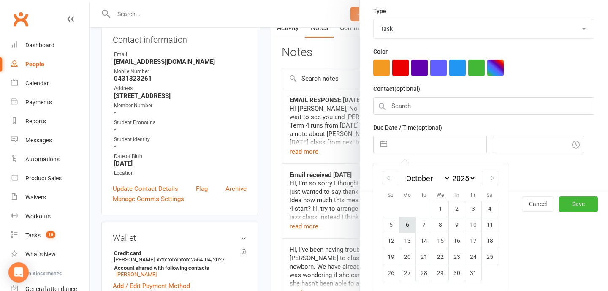
click at [408, 229] on td "6" at bounding box center [407, 224] width 16 height 16
type input "06 Oct 2025"
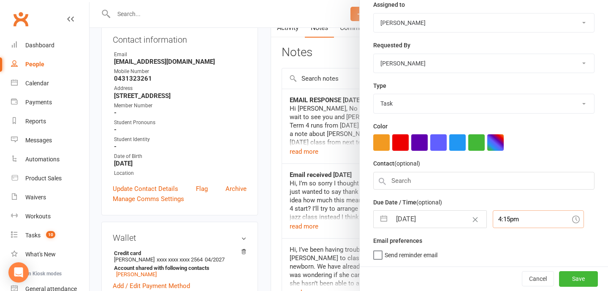
click at [528, 223] on div "4:15pm" at bounding box center [537, 219] width 91 height 18
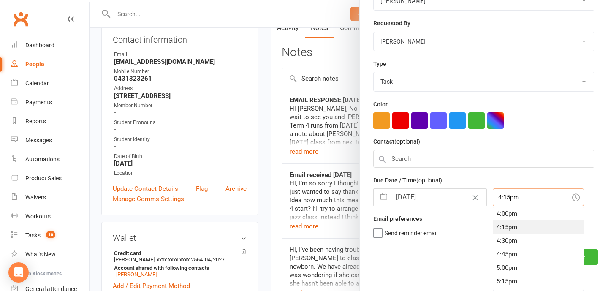
scroll to position [1213, 0]
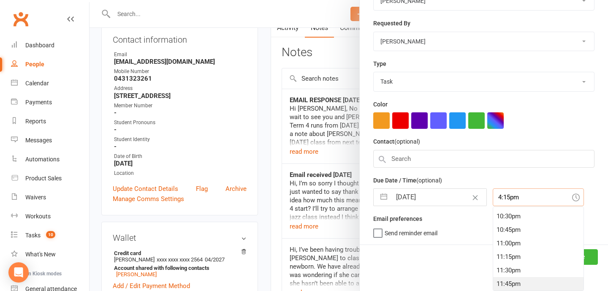
click at [523, 278] on div "11:45pm" at bounding box center [538, 284] width 90 height 14
type input "11:45pm"
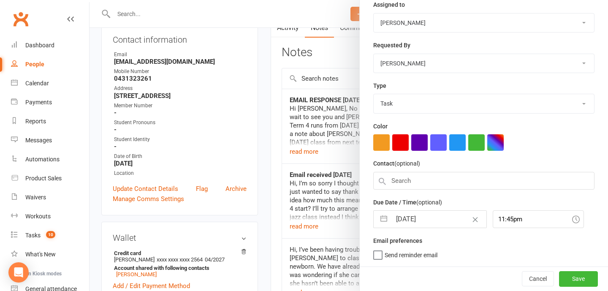
click at [422, 250] on span "Send reminder email" at bounding box center [410, 254] width 53 height 10
click at [422, 249] on input "Send reminder email" at bounding box center [405, 249] width 64 height 0
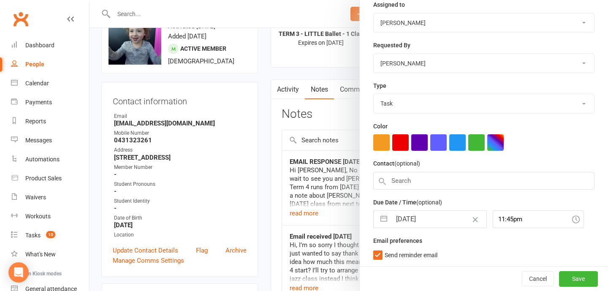
scroll to position [0, 0]
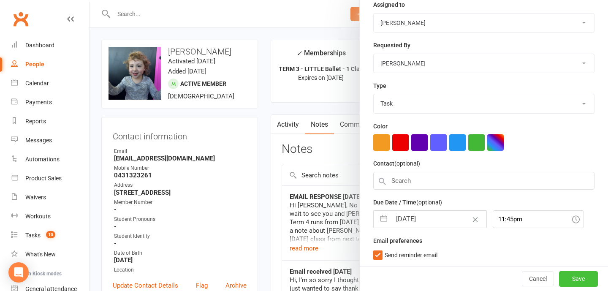
click at [586, 279] on button "Save" at bounding box center [578, 278] width 39 height 15
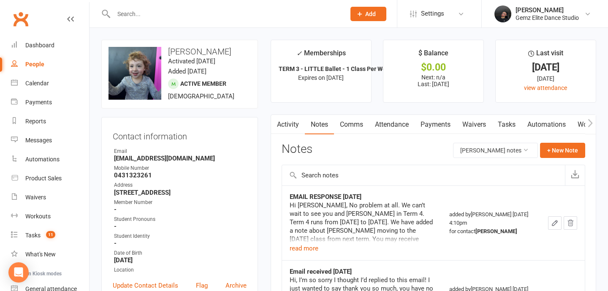
click at [201, 14] on input "text" at bounding box center [225, 14] width 228 height 12
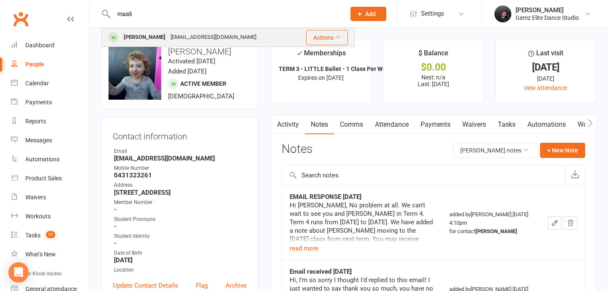
type input "maali"
click at [160, 35] on div "[PERSON_NAME]" at bounding box center [144, 37] width 47 height 12
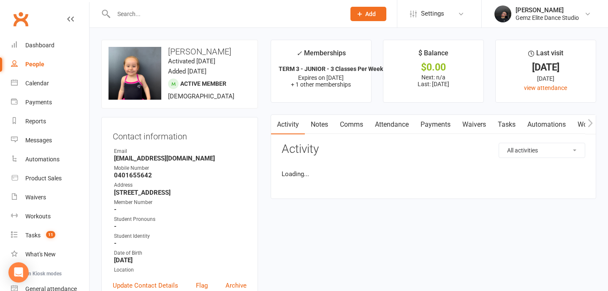
click at [324, 124] on link "Notes" at bounding box center [319, 124] width 29 height 19
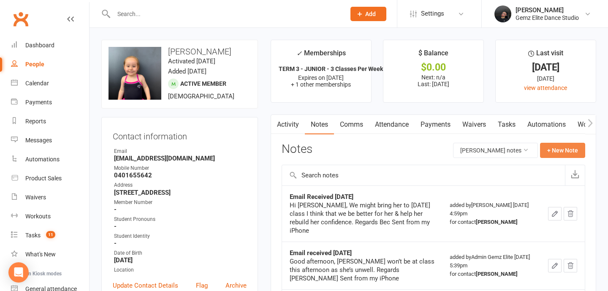
click at [579, 150] on button "+ New Note" at bounding box center [562, 150] width 45 height 15
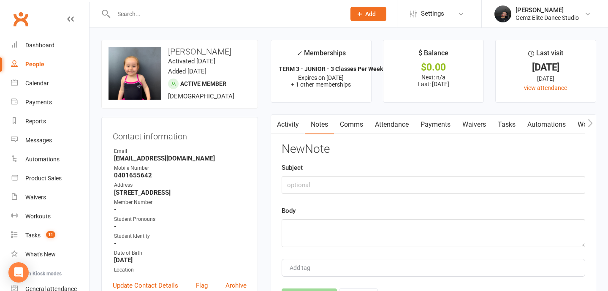
click at [323, 211] on div "Body" at bounding box center [432, 225] width 303 height 41
click at [322, 230] on textarea at bounding box center [432, 233] width 303 height 28
paste textarea "Good Afternoon, For term 4 we would like put Maali in the Tuesday 3:15 Little G…"
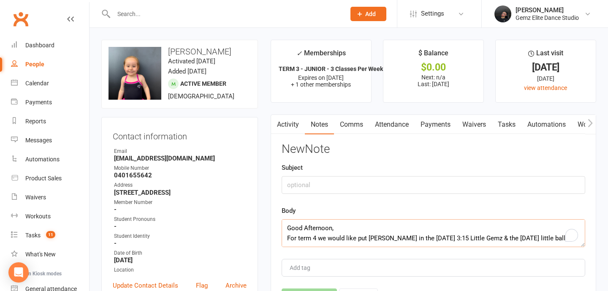
scroll to position [35, 0]
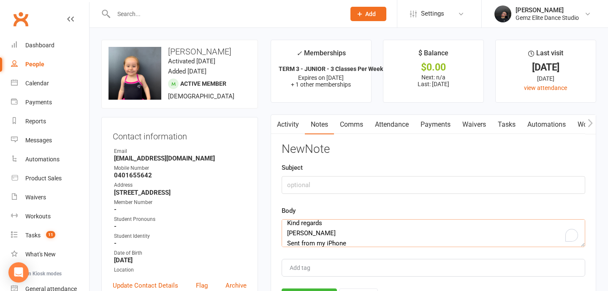
type textarea "Good Afternoon, For term 4 we would like put Maali in the Tuesday 3:15 Little G…"
click at [324, 181] on input "text" at bounding box center [432, 185] width 303 height 18
type input "EMAIL RECEIVED"
click at [311, 288] on div "New Note Subject EMAIL RECEIVED Body Good Afternoon, For term 4 we would like p…" at bounding box center [432, 224] width 303 height 163
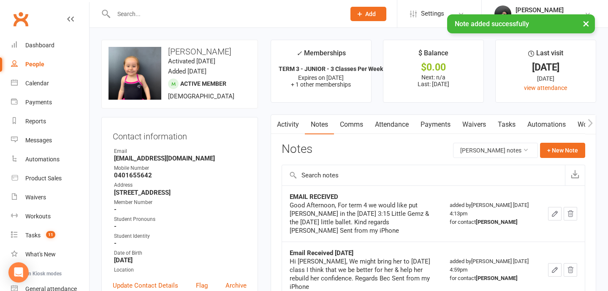
click at [373, 12] on span "Add" at bounding box center [370, 14] width 11 height 7
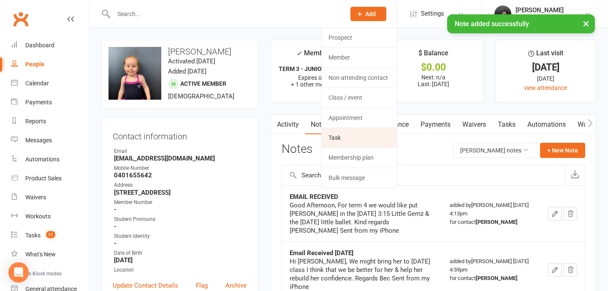
click at [358, 141] on link "Task" at bounding box center [359, 137] width 75 height 19
select select "52032"
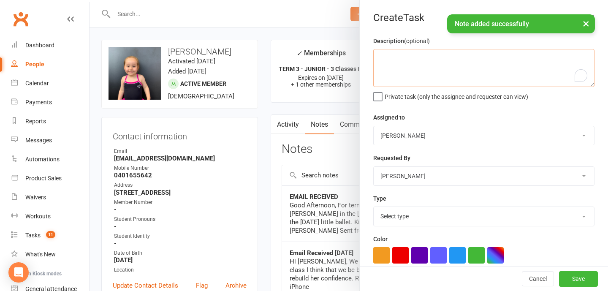
click at [494, 74] on textarea "To enrich screen reader interactions, please activate Accessibility in Grammarl…" at bounding box center [483, 68] width 221 height 38
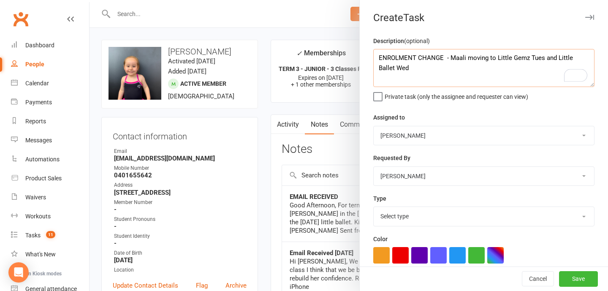
type textarea "ENROLMENT CHANGE - Maali moving to Little Gemz Tues and Little Ballet Wed"
click at [411, 218] on select "Select type Booking E-mail Enrolment First class Insta Make-up Measurements Mee…" at bounding box center [483, 216] width 220 height 19
select select "33171"
click at [373, 208] on select "Select type Booking E-mail Enrolment First class Insta Make-up Measurements Mee…" at bounding box center [483, 216] width 220 height 19
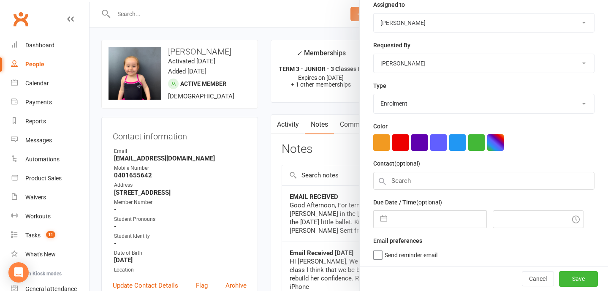
click at [379, 218] on button "button" at bounding box center [383, 219] width 15 height 17
select select "7"
select select "2025"
select select "8"
select select "2025"
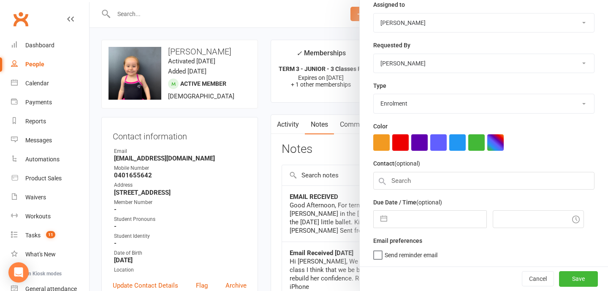
select select "9"
select select "2025"
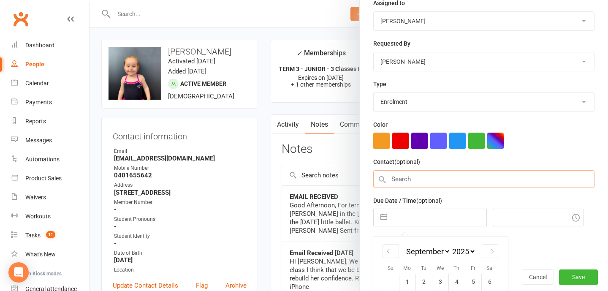
click at [410, 178] on input "text" at bounding box center [483, 179] width 221 height 18
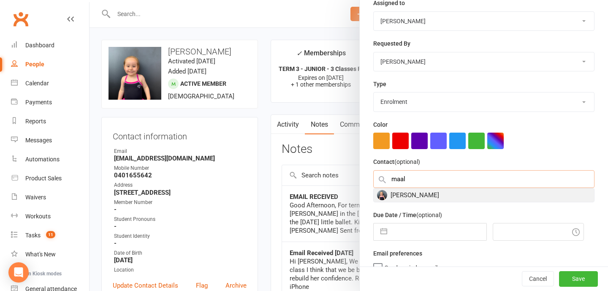
type input "maal"
click at [405, 194] on div "[PERSON_NAME]" at bounding box center [483, 195] width 220 height 14
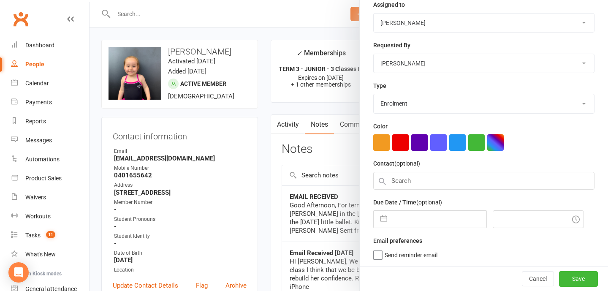
scroll to position [112, 0]
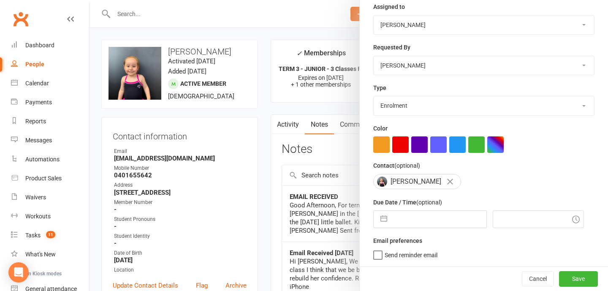
click at [386, 220] on button "button" at bounding box center [383, 219] width 15 height 17
select select "7"
select select "2025"
select select "8"
select select "2025"
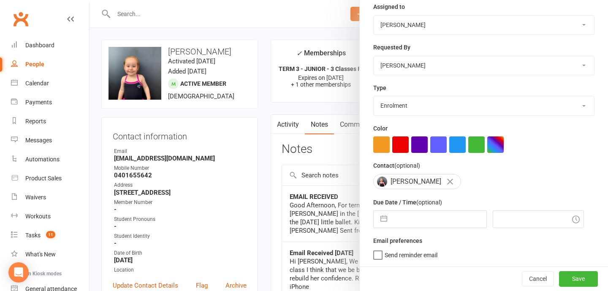
select select "9"
select select "2025"
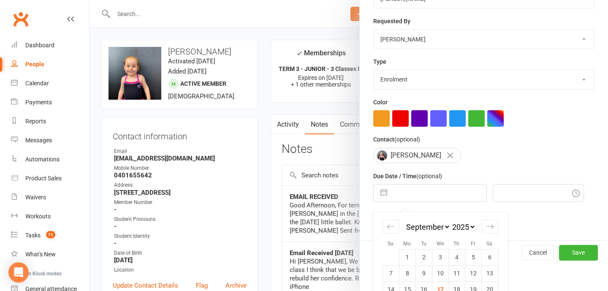
scroll to position [187, 0]
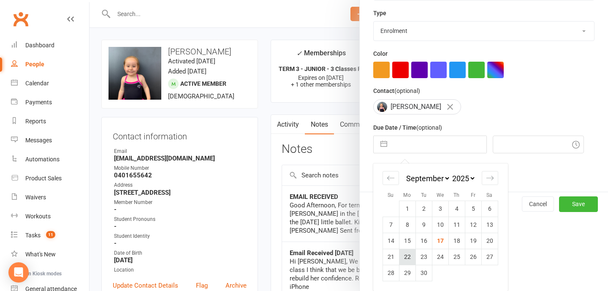
click at [404, 256] on td "22" at bounding box center [407, 257] width 16 height 16
type input "22 Sep 2025"
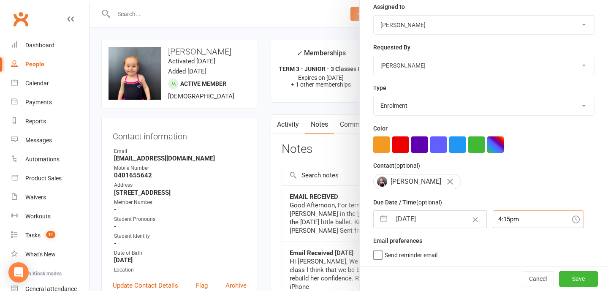
click at [514, 221] on div "4:15pm" at bounding box center [537, 219] width 91 height 18
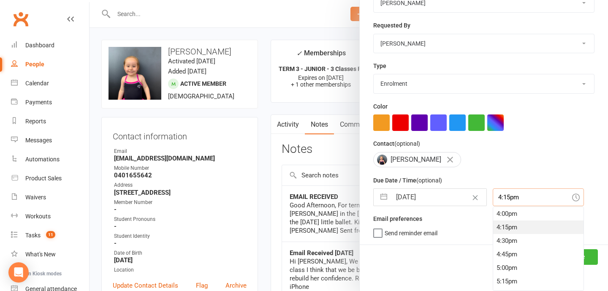
scroll to position [1213, 0]
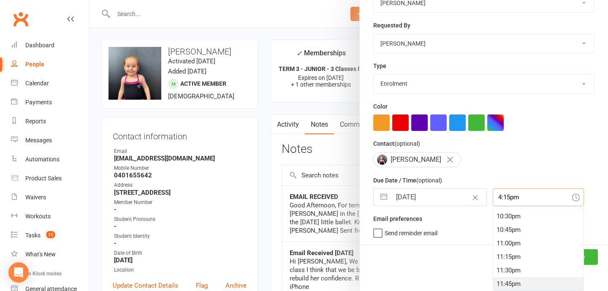
click at [512, 286] on div "11:45pm" at bounding box center [538, 284] width 90 height 14
type input "11:45pm"
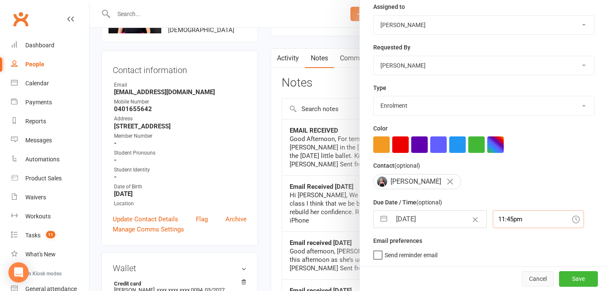
scroll to position [73, 0]
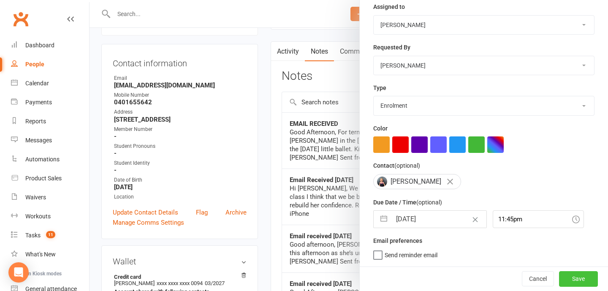
click at [575, 276] on button "Save" at bounding box center [578, 278] width 39 height 15
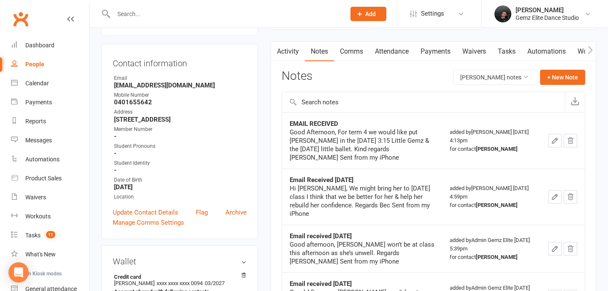
click at [173, 3] on div at bounding box center [220, 13] width 238 height 27
click at [172, 20] on div at bounding box center [220, 13] width 238 height 27
click at [139, 13] on input "text" at bounding box center [225, 14] width 228 height 12
click at [44, 85] on div "Calendar" at bounding box center [37, 83] width 24 height 7
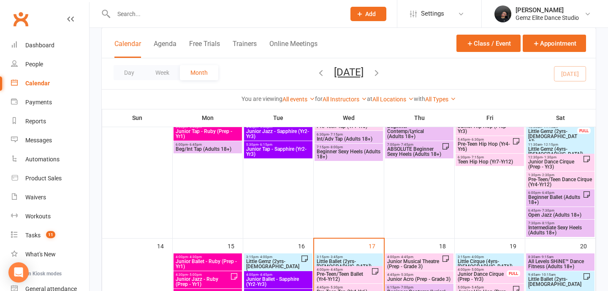
scroll to position [267, 0]
click at [361, 262] on span "Little Ballet (2yrs-[DEMOGRAPHIC_DATA])" at bounding box center [348, 263] width 65 height 10
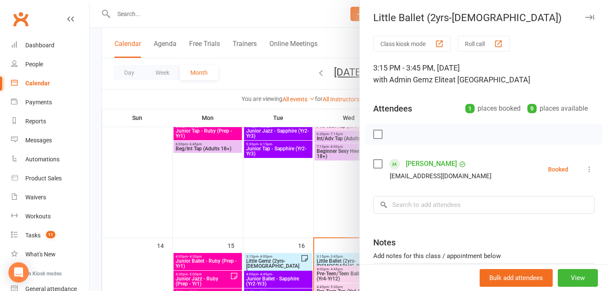
click at [590, 169] on icon at bounding box center [589, 169] width 8 height 8
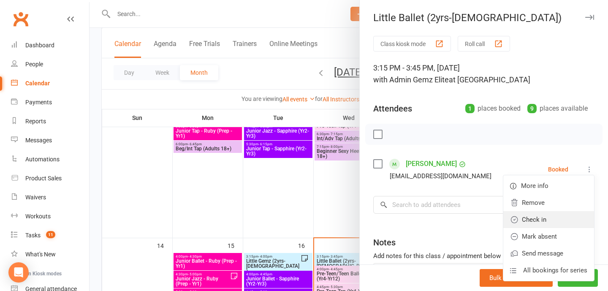
click at [579, 219] on link "Check in" at bounding box center [548, 219] width 91 height 17
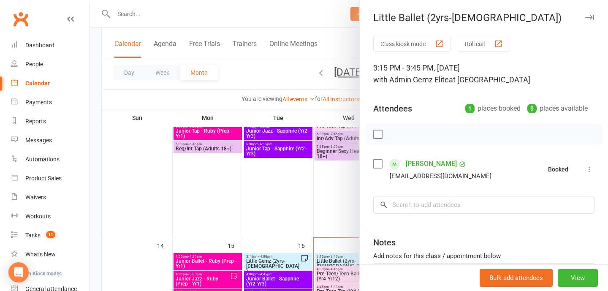
scroll to position [69, 0]
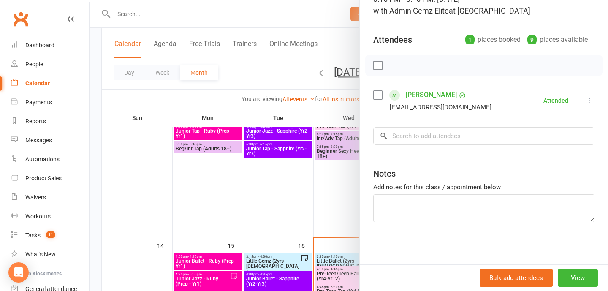
click at [313, 211] on div at bounding box center [348, 145] width 518 height 291
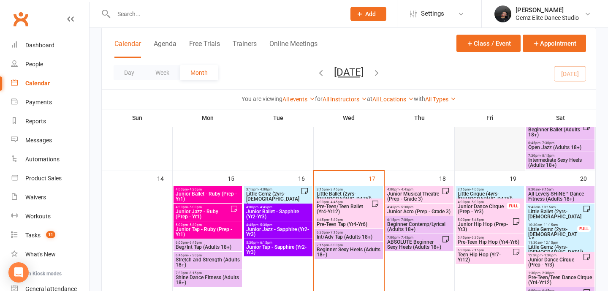
scroll to position [336, 0]
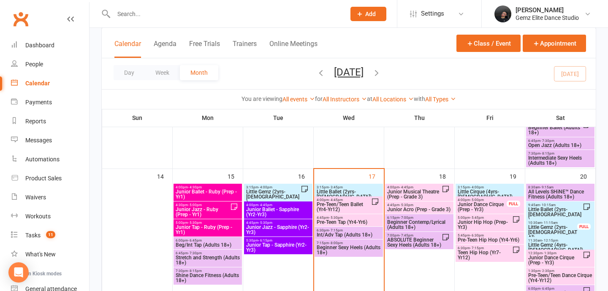
click at [549, 207] on span "Little Ballet (2yrs-[DEMOGRAPHIC_DATA])" at bounding box center [554, 214] width 55 height 15
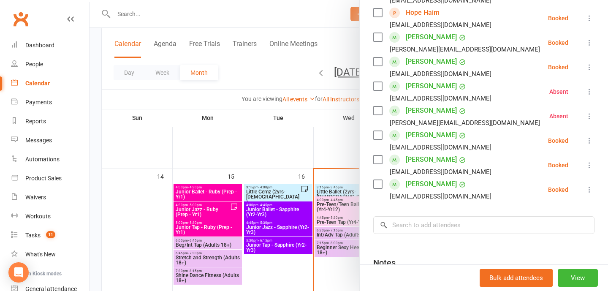
scroll to position [177, 0]
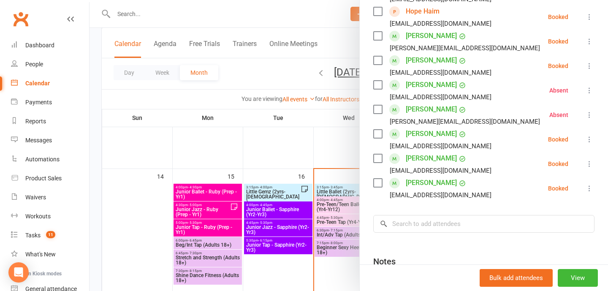
click at [587, 114] on icon at bounding box center [589, 115] width 8 height 8
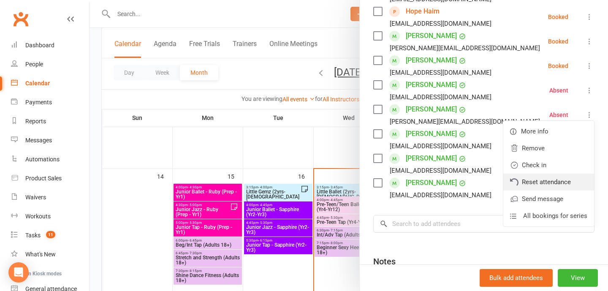
click at [568, 181] on link "Reset attendance" at bounding box center [548, 181] width 91 height 17
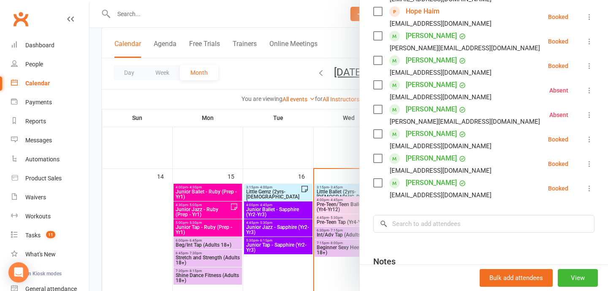
click at [585, 113] on icon at bounding box center [589, 115] width 8 height 8
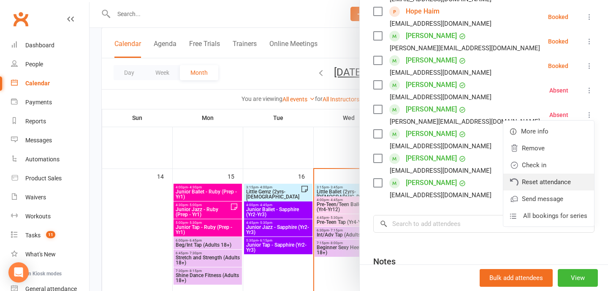
click at [550, 174] on link "Reset attendance" at bounding box center [548, 181] width 91 height 17
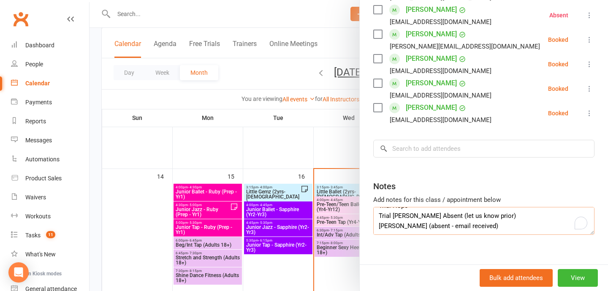
scroll to position [20, 0]
drag, startPoint x: 487, startPoint y: 225, endPoint x: 402, endPoint y: 225, distance: 85.2
click at [402, 225] on textarea "Trial Hope Trial Indy Faye Absent (let us know prior) Brianna (absent - email r…" at bounding box center [483, 221] width 221 height 28
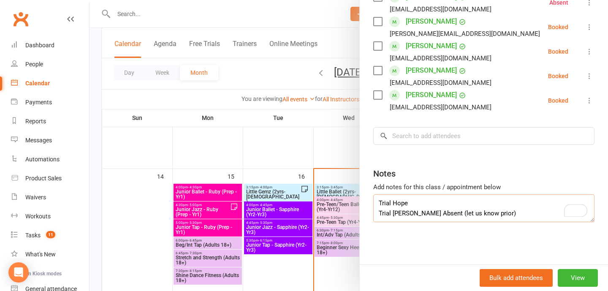
scroll to position [265, 0]
type textarea "Trial Hope Trial Indy Faye Absent (let us know prior)"
click at [295, 149] on div at bounding box center [348, 145] width 518 height 291
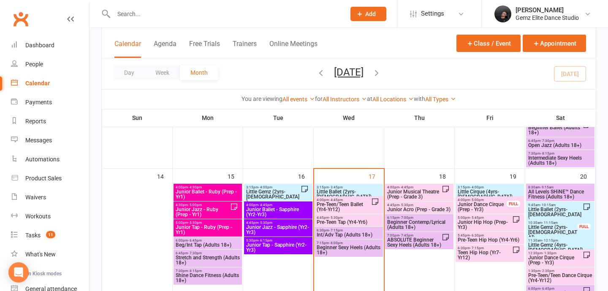
click at [371, 16] on span "Add" at bounding box center [370, 14] width 11 height 7
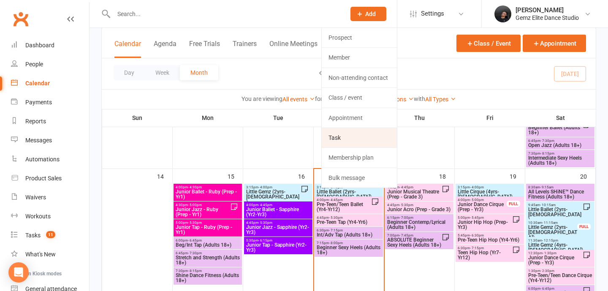
click at [371, 134] on link "Task" at bounding box center [359, 137] width 75 height 19
select select "52032"
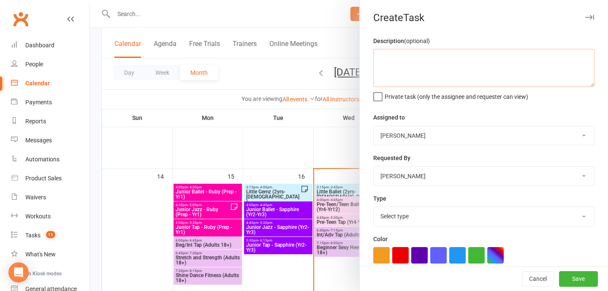
click at [458, 73] on textarea at bounding box center [483, 68] width 221 height 38
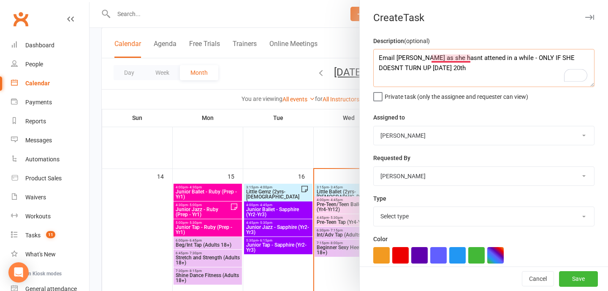
click at [444, 58] on textarea "Email Holly as she hasnt attened in a while - ONLY IF SHE DOESNT TURN UP ON SAT…" at bounding box center [483, 68] width 221 height 38
drag, startPoint x: 508, startPoint y: 57, endPoint x: 542, endPoint y: 59, distance: 33.8
click at [542, 59] on textarea "Email Holly as she hasn't attended in a while - ONLY IF SHE DOESNT TURN UP ON S…" at bounding box center [483, 68] width 221 height 38
type textarea "Email Holly as she hasn't attended in a while - Only if she doesnt hurn DOESNT …"
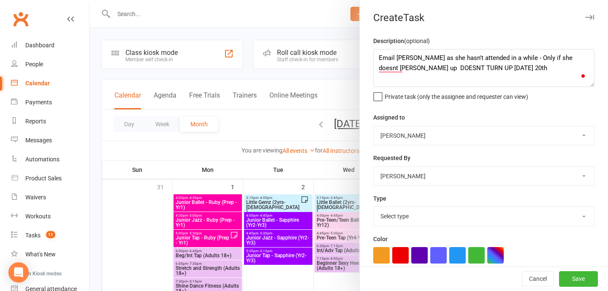
select select "52032"
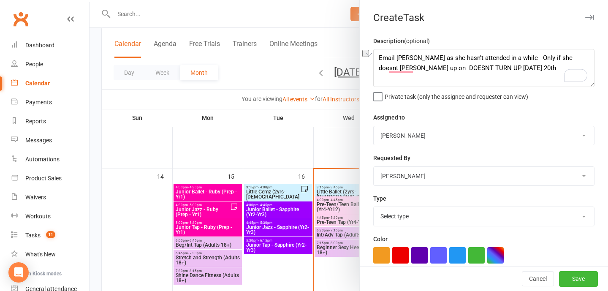
drag, startPoint x: 452, startPoint y: 69, endPoint x: 387, endPoint y: 70, distance: 64.1
click at [387, 70] on textarea "Email [PERSON_NAME] as she hasn't attended in a while - Only if she doesnt [PER…" at bounding box center [483, 68] width 221 height 38
click at [569, 58] on textarea "Email [PERSON_NAME] as she hasn't attended in a while - Only if she doesnt [PER…" at bounding box center [483, 68] width 221 height 38
click at [562, 59] on textarea "Email Holly as she hasn't attended in a while - Only if she doesnt hurn up on S…" at bounding box center [483, 68] width 221 height 38
click at [540, 73] on textarea "Email Holly as she hasn't attended in a while - Only if she doesnt turn up on S…" at bounding box center [483, 68] width 221 height 38
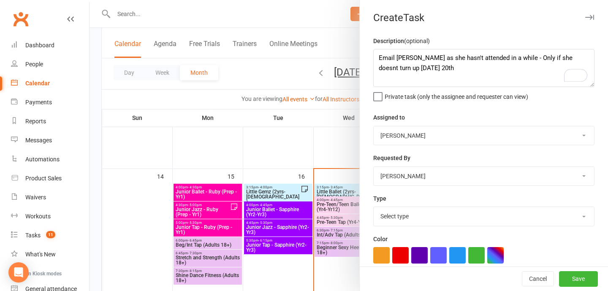
click at [575, 57] on textarea "Email Holly as she hasn't attended in a while - Only if she doesnt turn up on S…" at bounding box center [483, 68] width 221 height 38
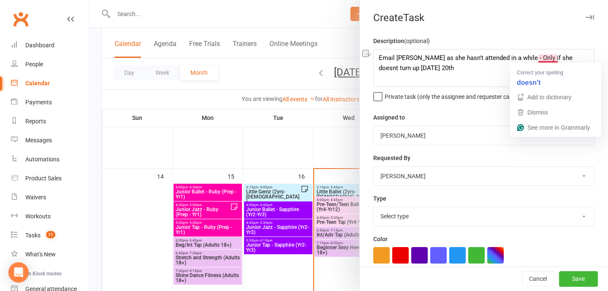
drag, startPoint x: 578, startPoint y: 58, endPoint x: 559, endPoint y: 58, distance: 19.0
click at [559, 58] on textarea "Email Holly as she hasn't attended in a while - Only if she doesnt turn up on S…" at bounding box center [483, 68] width 221 height 38
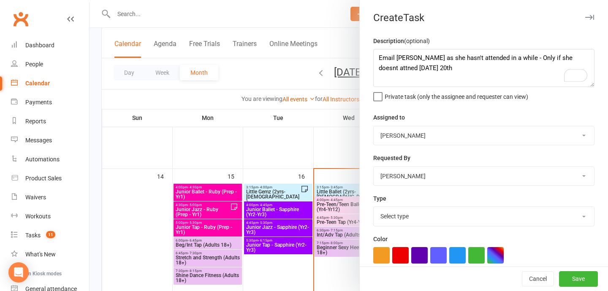
click at [565, 60] on textarea "Email Holly as she hasn't attended in a while - Only if she doesnt attned on SA…" at bounding box center [483, 68] width 221 height 38
click at [480, 75] on textarea "Email Holly as she hasn't attended in a while - Only if she doesnt attened on S…" at bounding box center [483, 68] width 221 height 38
type textarea "Email Holly as she hasn't attended in a while - Only if she doesnt attened on S…"
click at [448, 139] on select "Sharon Packenas Zara Packenas Admin Gemz Elite Sarah C" at bounding box center [483, 135] width 220 height 19
select select "53755"
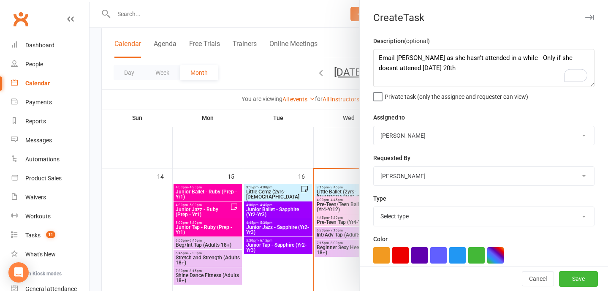
click at [373, 126] on select "Sharon Packenas Zara Packenas Admin Gemz Elite Sarah C" at bounding box center [483, 135] width 220 height 19
click at [501, 73] on textarea "Email Holly as she hasn't attended in a while - Only if she doesn't attend on S…" at bounding box center [483, 68] width 221 height 38
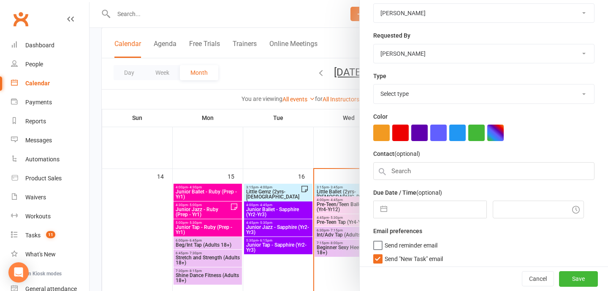
scroll to position [124, 0]
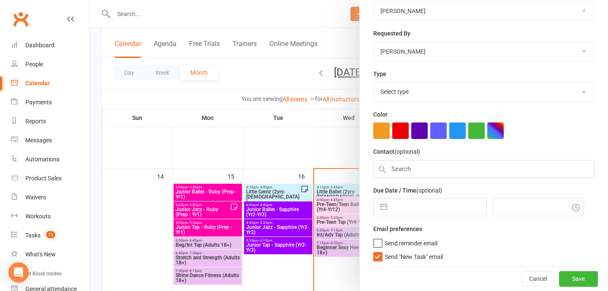
click at [440, 93] on select "Select type Booking E-mail Enrolment First class Insta Make-up Measurements Mee…" at bounding box center [483, 91] width 220 height 19
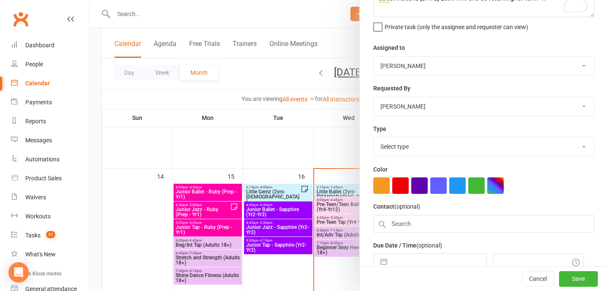
scroll to position [0, 0]
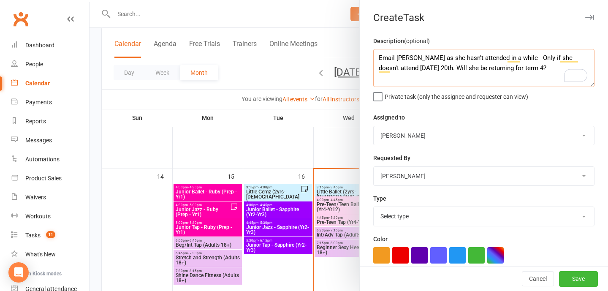
click at [508, 69] on textarea "Email Holly as she hasn't attended in a while - Only if she doesn't attend on S…" at bounding box center [483, 68] width 221 height 38
click at [408, 68] on textarea "Email Holly as she hasn't attended in a while - Only if she doesn't attend on S…" at bounding box center [483, 68] width 221 height 38
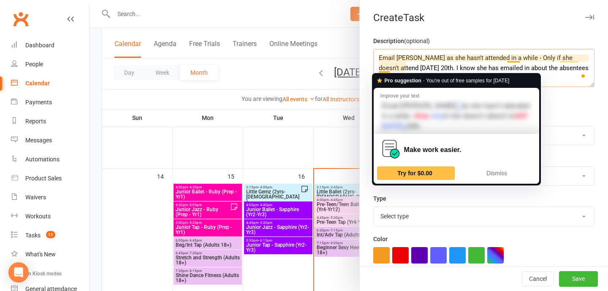
click at [500, 179] on div "Dismiss" at bounding box center [497, 173] width 70 height 14
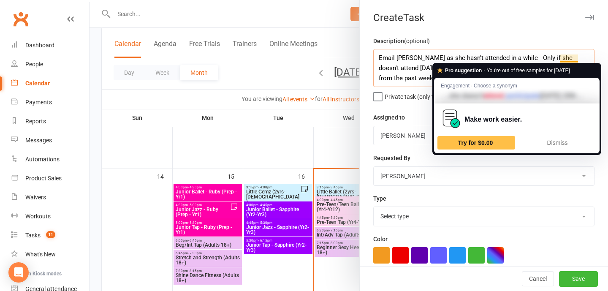
click at [518, 52] on textarea "Email Holly as she hasn't attended in a while - Only if she doesn't attend on S…" at bounding box center [483, 68] width 221 height 38
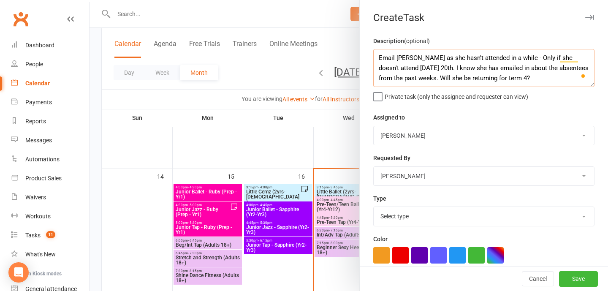
click at [407, 67] on textarea "Email Holly as she hasn't attended in a while - Only if she doesn't attend on S…" at bounding box center [483, 68] width 221 height 38
click at [521, 78] on textarea "Email Holly as she hasn't attended in a while - Only if she doesn't attend on S…" at bounding box center [483, 68] width 221 height 38
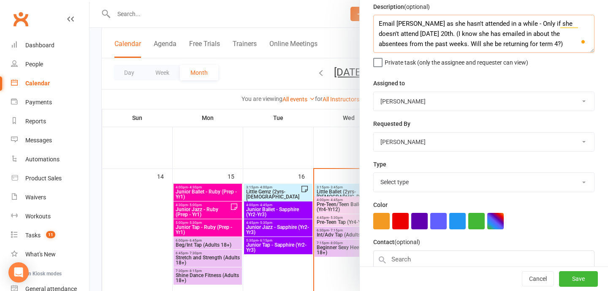
scroll to position [35, 0]
type textarea "Email Holly as she hasn't attended in a while - Only if she doesn't attend on S…"
click at [435, 186] on select "Select type Booking E-mail Enrolment First class Insta Make-up Measurements Mee…" at bounding box center [483, 181] width 220 height 19
select select "22693"
click at [373, 173] on select "Select type Booking E-mail Enrolment First class Insta Make-up Measurements Mee…" at bounding box center [483, 181] width 220 height 19
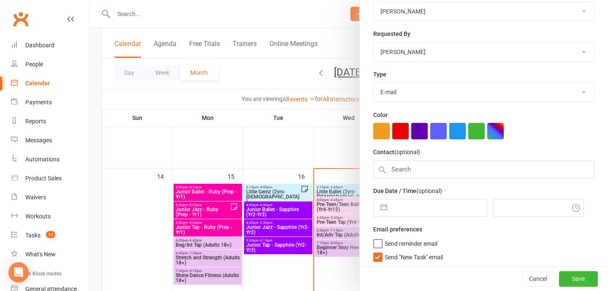
scroll to position [128, 0]
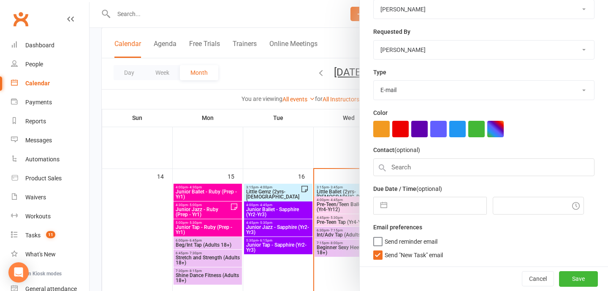
click at [408, 154] on label "Contact (optional)" at bounding box center [396, 149] width 47 height 9
click at [407, 168] on input "text" at bounding box center [483, 167] width 221 height 18
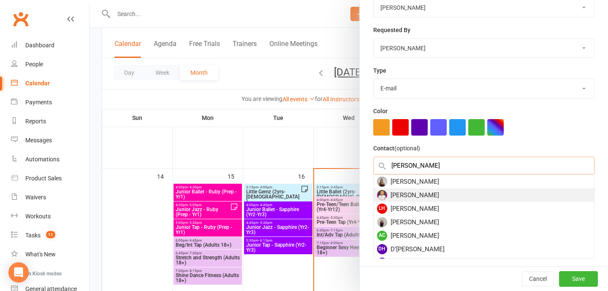
type input "holly"
click at [410, 198] on div "[PERSON_NAME]" at bounding box center [483, 195] width 220 height 14
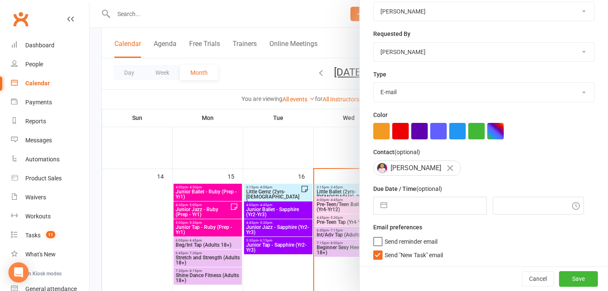
scroll to position [126, 0]
click at [409, 214] on div "Navigate forward to interact with the calendar and select a date. Press the que…" at bounding box center [430, 206] width 114 height 18
click at [423, 202] on input "text" at bounding box center [438, 205] width 95 height 17
select select "7"
select select "2025"
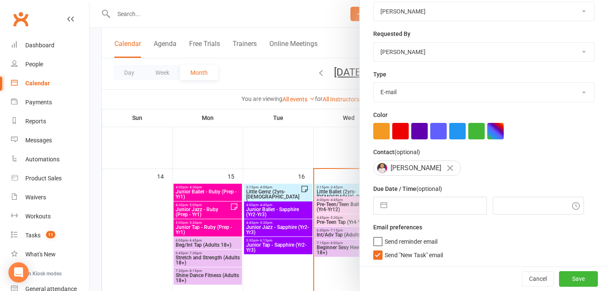
select select "8"
select select "2025"
select select "9"
select select "2025"
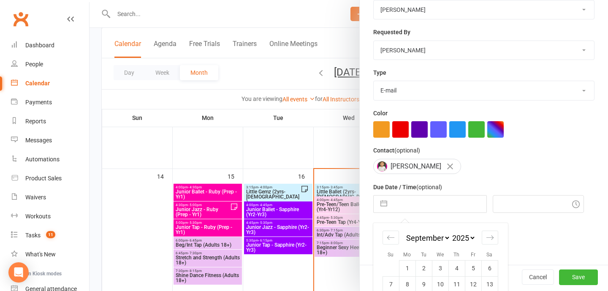
scroll to position [187, 0]
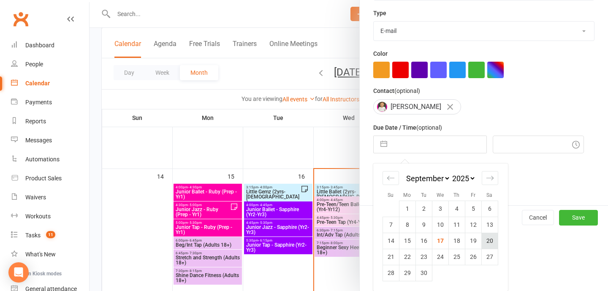
click at [487, 238] on td "20" at bounding box center [489, 241] width 16 height 16
type input "20 Sep 2025"
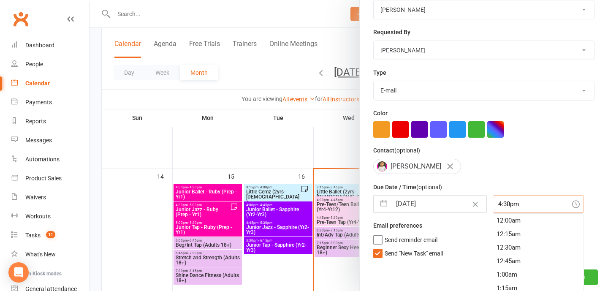
scroll to position [878, 0]
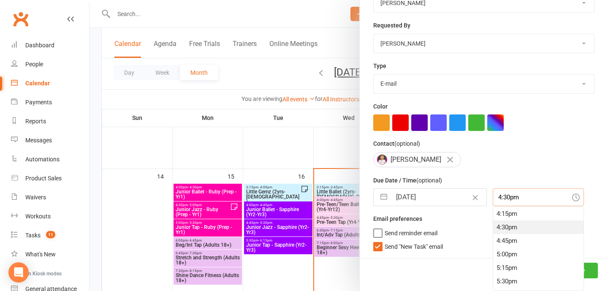
click at [517, 202] on input "4:30pm" at bounding box center [537, 197] width 91 height 18
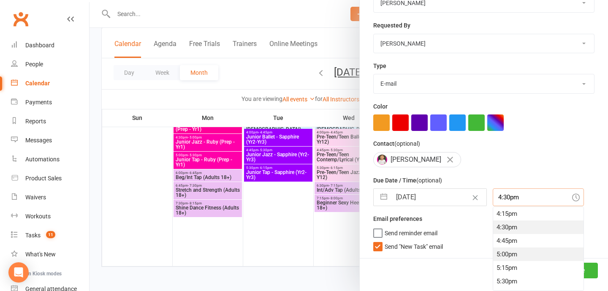
scroll to position [1213, 0]
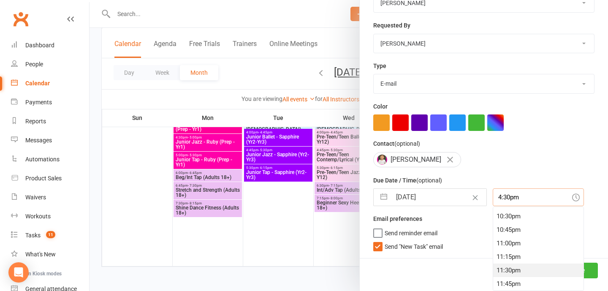
click at [500, 274] on div "11:30pm" at bounding box center [538, 270] width 90 height 14
type input "11:30pm"
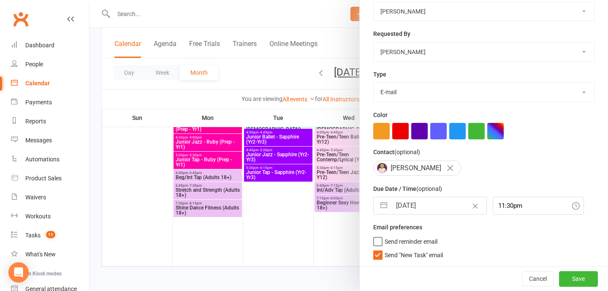
click at [379, 252] on label "Send "New Task" email" at bounding box center [408, 253] width 70 height 8
click at [379, 249] on input "Send "New Task" email" at bounding box center [408, 249] width 70 height 0
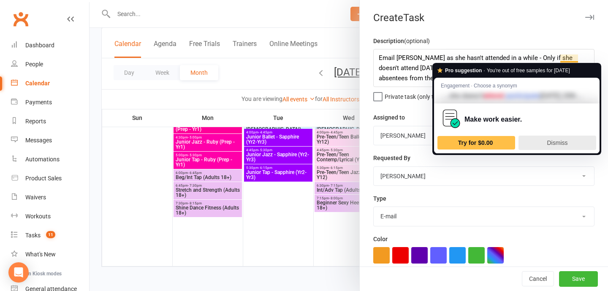
click at [558, 146] on span "Dismiss" at bounding box center [557, 142] width 21 height 7
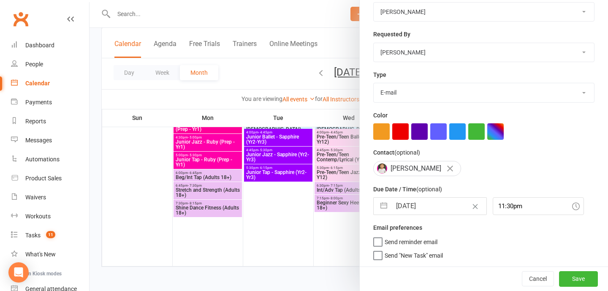
scroll to position [126, 0]
click at [581, 281] on button "Save" at bounding box center [578, 278] width 39 height 15
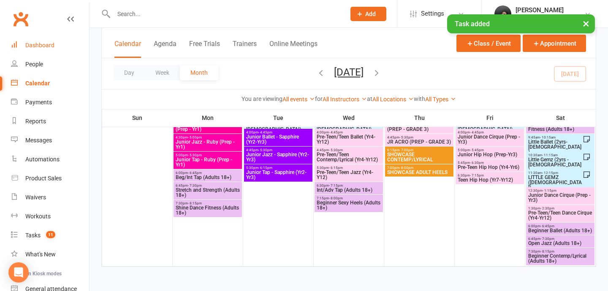
click at [51, 49] on link "Dashboard" at bounding box center [50, 45] width 78 height 19
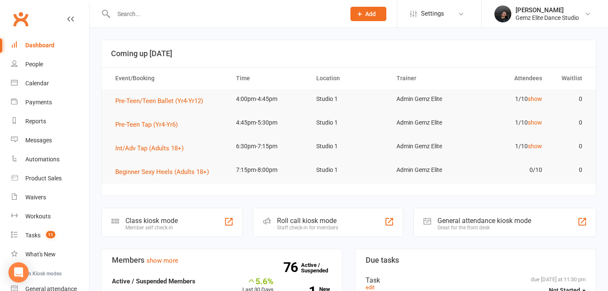
click at [138, 8] on input "text" at bounding box center [225, 14] width 228 height 12
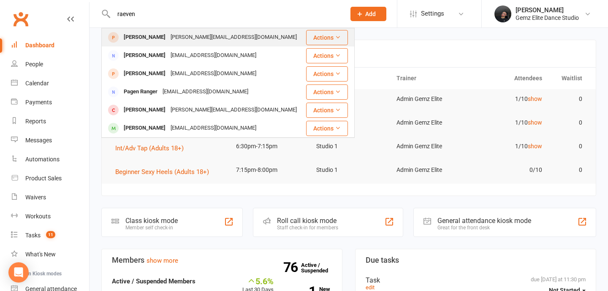
type input "raeven"
click at [136, 44] on div "Raeven Cadman-Kelly taylor@warramali.org" at bounding box center [203, 37] width 203 height 17
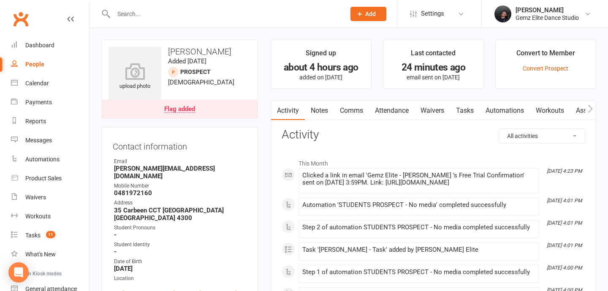
click at [171, 111] on div "Flag added" at bounding box center [179, 109] width 31 height 7
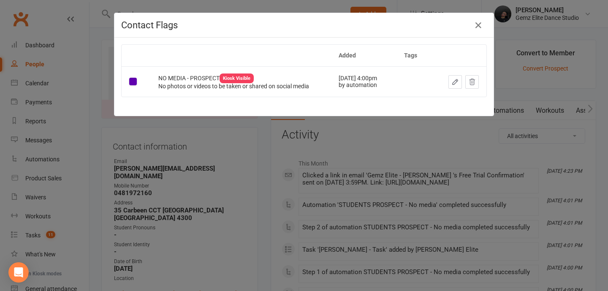
click at [456, 84] on icon "button" at bounding box center [455, 82] width 8 height 8
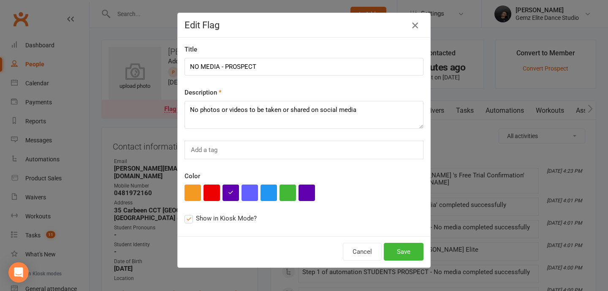
click at [416, 26] on icon "button" at bounding box center [415, 25] width 10 height 10
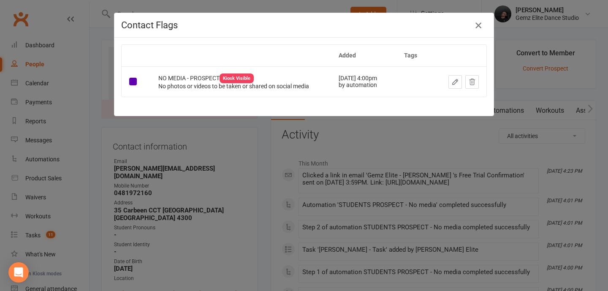
click at [476, 27] on icon "button" at bounding box center [478, 25] width 10 height 10
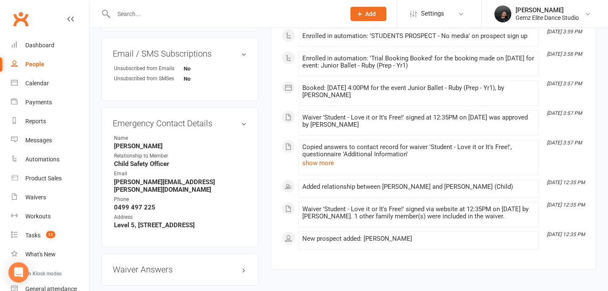
scroll to position [448, 0]
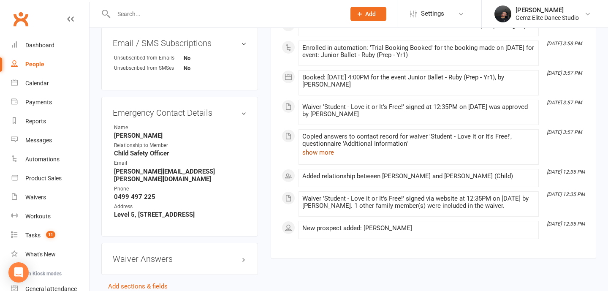
click at [313, 154] on button "show more" at bounding box center [318, 152] width 32 height 10
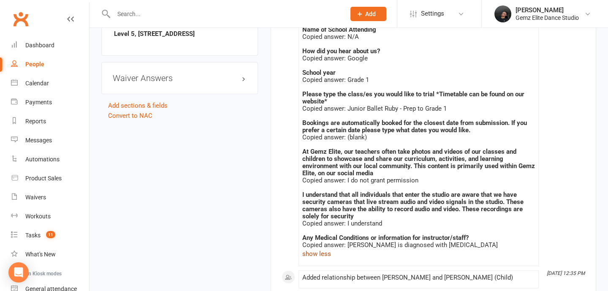
scroll to position [640, 0]
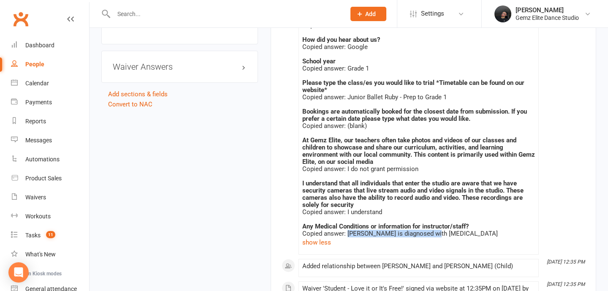
drag, startPoint x: 443, startPoint y: 236, endPoint x: 348, endPoint y: 235, distance: 95.0
click at [348, 235] on div "Copied answer: Raeven is diagnosed with ADHD" at bounding box center [418, 233] width 233 height 7
copy div "[PERSON_NAME] is diagnosed with [MEDICAL_DATA]"
click at [58, 201] on link "Waivers" at bounding box center [50, 197] width 78 height 19
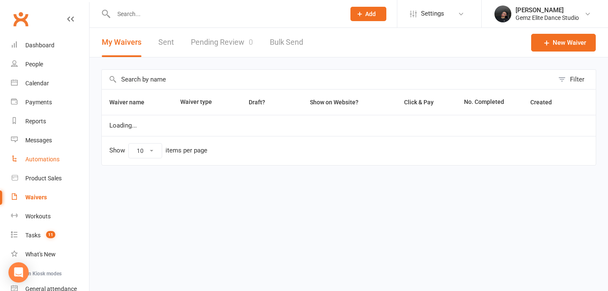
select select "100"
click at [48, 163] on link "Automations" at bounding box center [50, 159] width 78 height 19
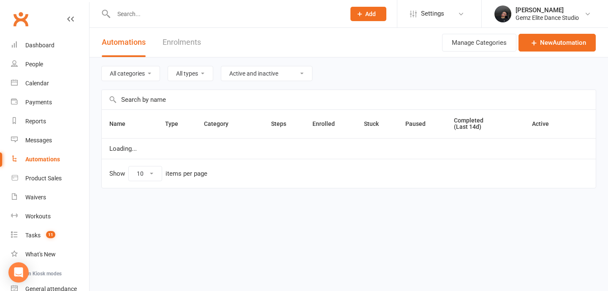
select select "100"
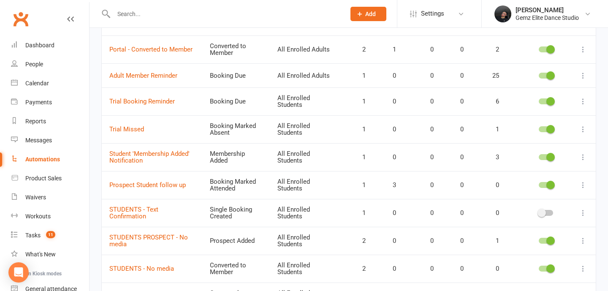
scroll to position [281, 0]
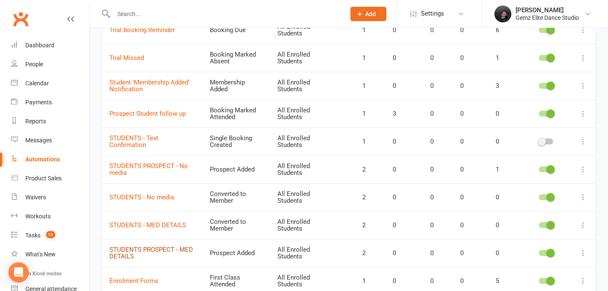
click at [163, 249] on link "STUDENTS PROSPECT - MED DETAILS" at bounding box center [151, 253] width 84 height 15
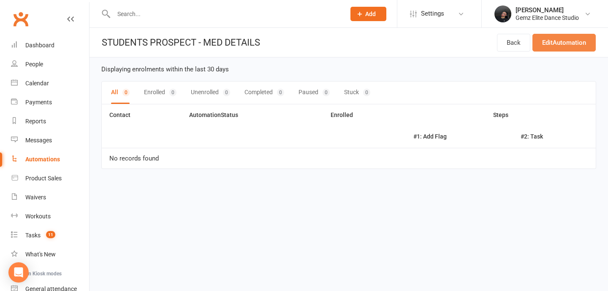
click at [563, 46] on link "Edit Automation" at bounding box center [563, 43] width 63 height 18
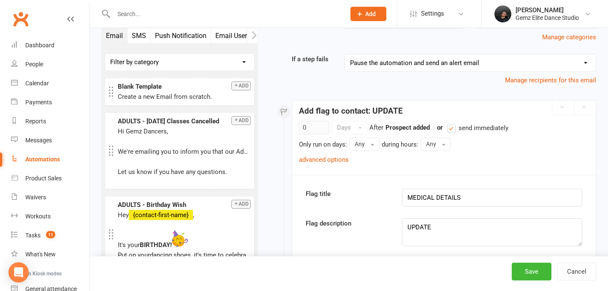
scroll to position [118, 0]
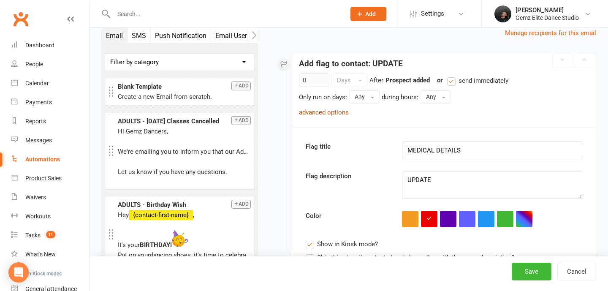
click at [335, 114] on link "advanced options" at bounding box center [324, 112] width 50 height 8
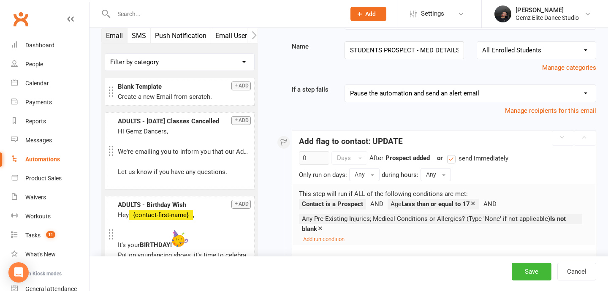
scroll to position [52, 0]
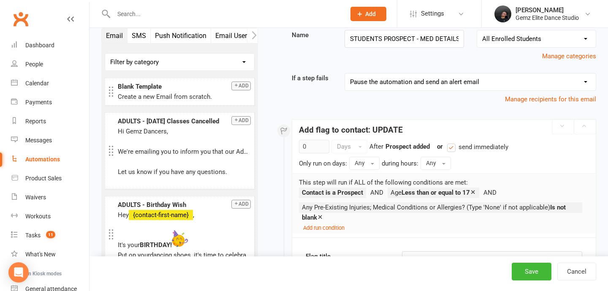
click at [321, 215] on icon at bounding box center [320, 217] width 6 height 6
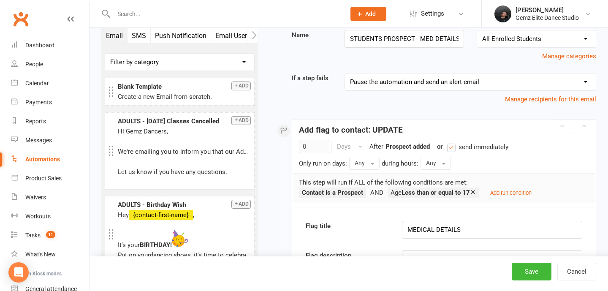
click at [514, 187] on div "Add run condition" at bounding box center [509, 192] width 46 height 10
click at [514, 194] on small "Add run condition" at bounding box center [510, 192] width 41 height 6
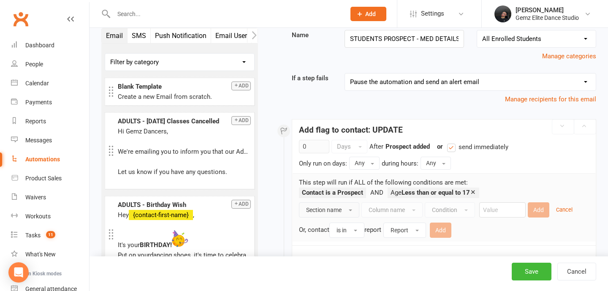
click at [344, 211] on button "Section name" at bounding box center [329, 209] width 60 height 15
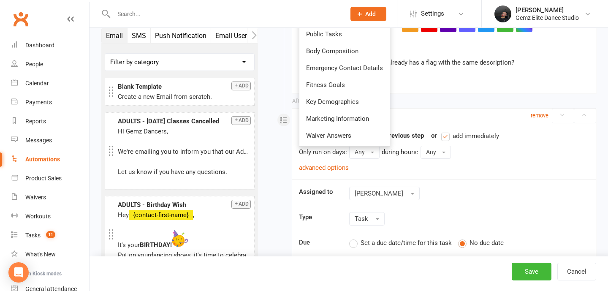
scroll to position [337, 0]
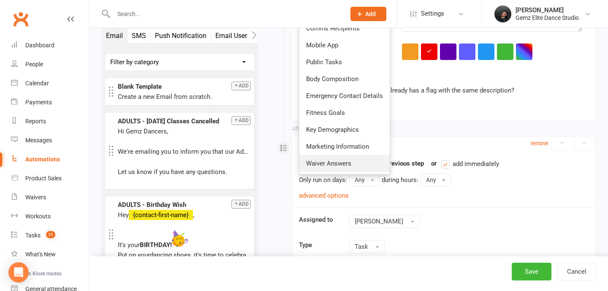
click at [335, 163] on span "Waiver Answers" at bounding box center [328, 164] width 45 height 8
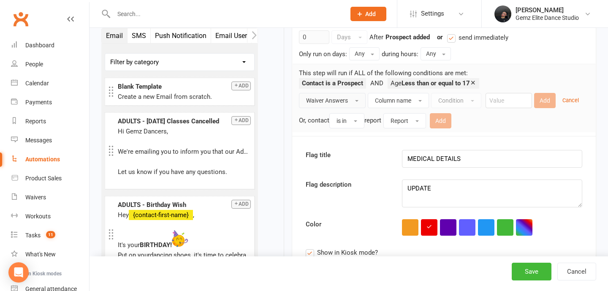
scroll to position [147, 0]
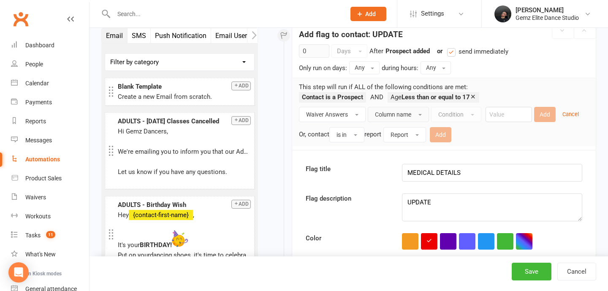
click at [388, 119] on button "Column name" at bounding box center [398, 114] width 61 height 15
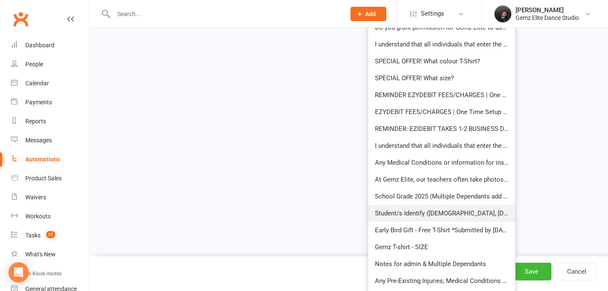
scroll to position [906, 0]
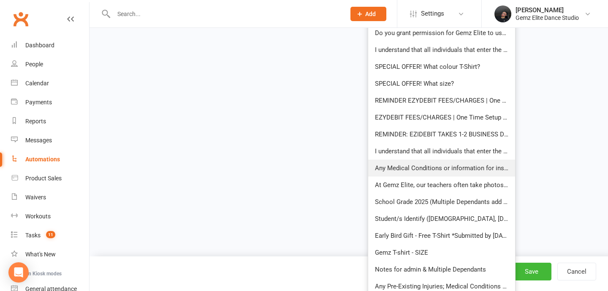
click at [405, 169] on span "Any Medical Conditions or information for instructor/staff?" at bounding box center [458, 168] width 167 height 8
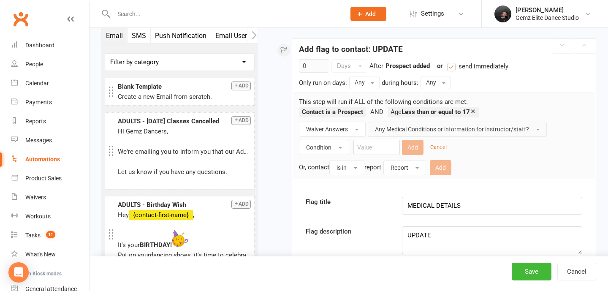
scroll to position [133, 0]
click at [341, 147] on span "button" at bounding box center [339, 147] width 3 height 2
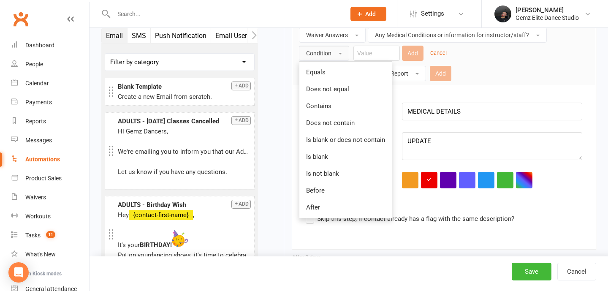
scroll to position [227, 0]
click at [341, 171] on link "Is not blank" at bounding box center [345, 173] width 92 height 17
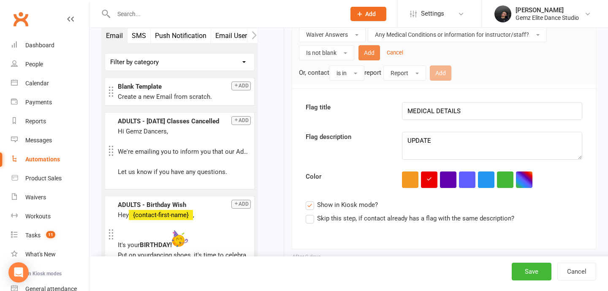
click at [365, 52] on button "Add" at bounding box center [369, 52] width 22 height 15
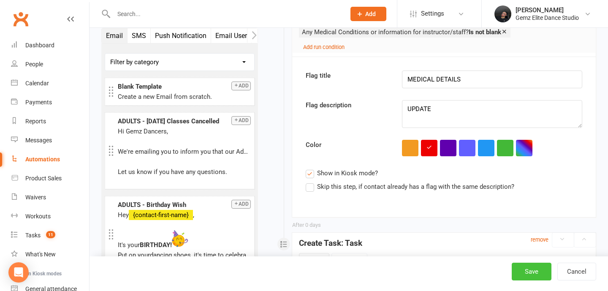
click at [527, 268] on button "Save" at bounding box center [531, 271] width 40 height 18
select select "100"
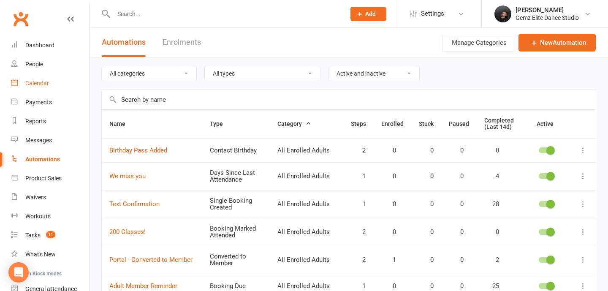
click at [26, 78] on link "Calendar" at bounding box center [50, 83] width 78 height 19
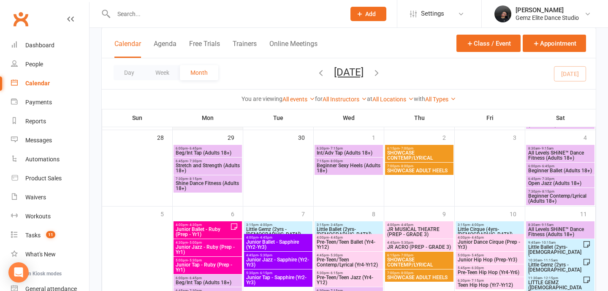
scroll to position [641, 0]
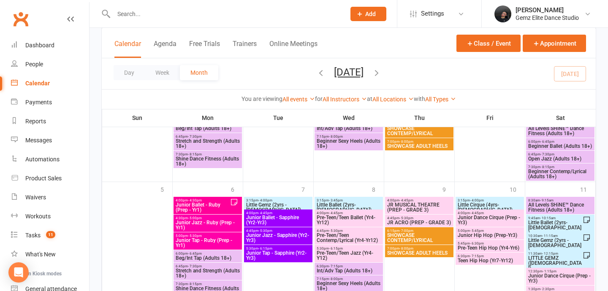
click at [213, 206] on span "Junior Ballet - Ruby (Prep - Yr1)" at bounding box center [202, 207] width 55 height 10
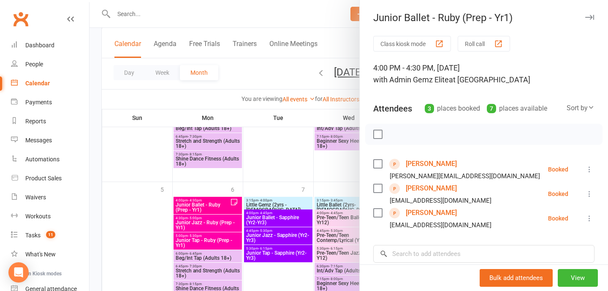
scroll to position [87, 0]
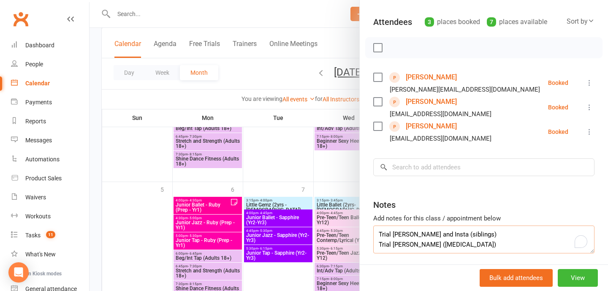
click at [434, 244] on textarea "Trial Angad and Insta (siblings) Trial Raeven (ADHD)" at bounding box center [483, 239] width 221 height 28
paste textarea "NO MEDIA"
type textarea "Trial Angad and Insta (siblings) Trial Raeven (ADHD + NO MEDIA)"
click at [334, 177] on div at bounding box center [348, 145] width 518 height 291
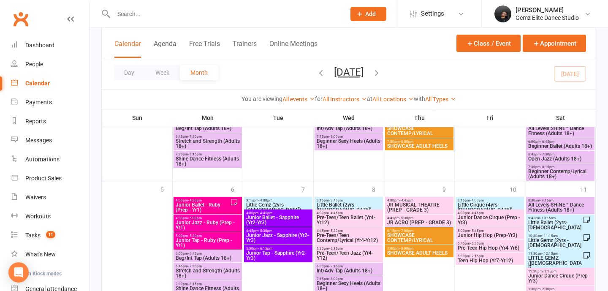
click at [143, 14] on input "text" at bounding box center [225, 14] width 228 height 12
type input "[PERSON_NAME]"
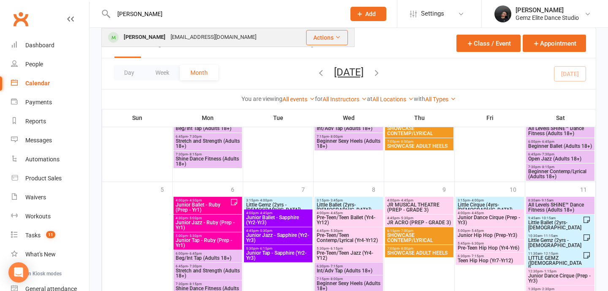
click at [168, 33] on div "[EMAIL_ADDRESS][DOMAIN_NAME]" at bounding box center [213, 37] width 91 height 12
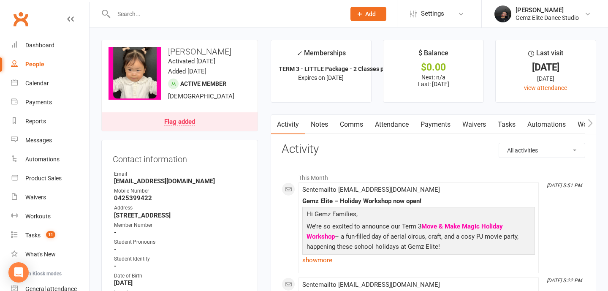
click at [319, 124] on link "Notes" at bounding box center [319, 124] width 29 height 19
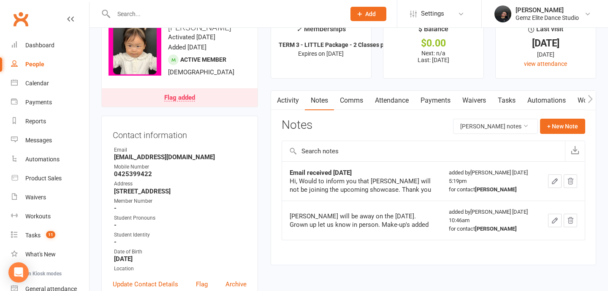
scroll to position [25, 0]
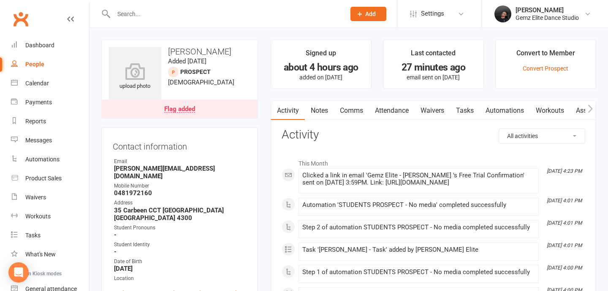
click at [508, 111] on link "Automations" at bounding box center [504, 110] width 50 height 19
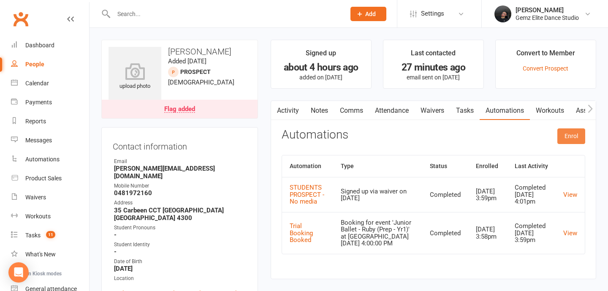
click at [570, 136] on button "Enrol" at bounding box center [571, 135] width 28 height 15
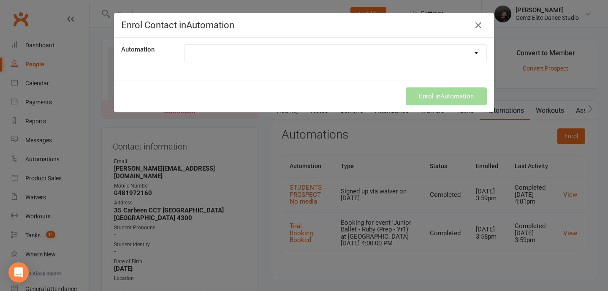
click at [331, 53] on select "100 Classes! 1 HOUR REMINDER - PUSH NOTIFICATION 200 Classes! Adult Member Remi…" at bounding box center [335, 53] width 302 height 17
select select "9666"
click at [184, 45] on select "100 Classes! 1 HOUR REMINDER - PUSH NOTIFICATION 200 Classes! Adult Member Remi…" at bounding box center [335, 53] width 302 height 17
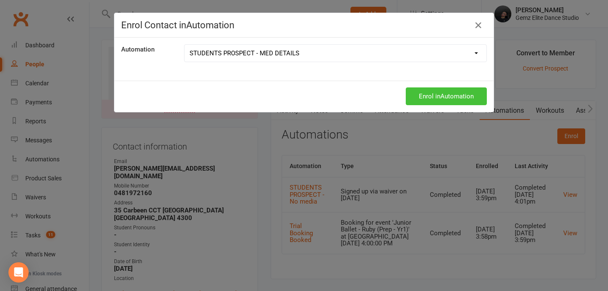
click at [450, 98] on button "Enrol in Automation" at bounding box center [446, 96] width 81 height 18
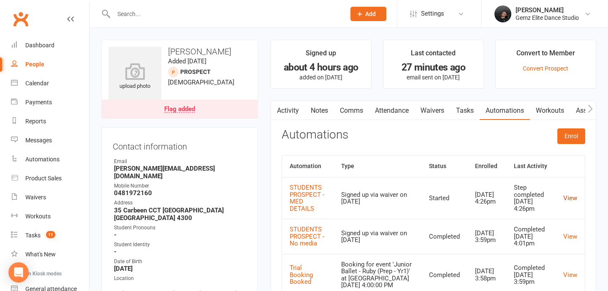
click at [567, 200] on link "View" at bounding box center [570, 198] width 14 height 8
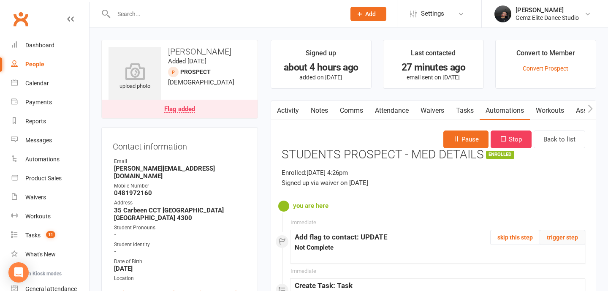
click at [562, 237] on button "trigger step" at bounding box center [562, 237] width 46 height 15
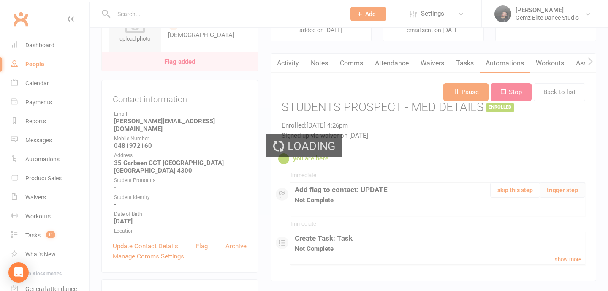
scroll to position [64, 0]
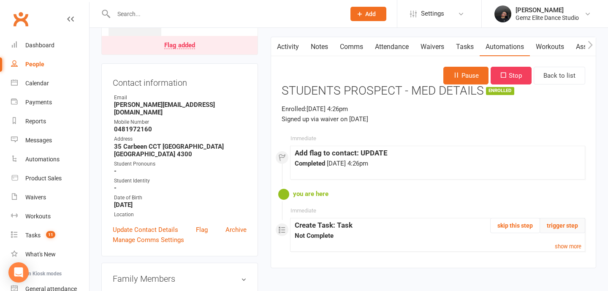
click at [572, 231] on button "trigger step" at bounding box center [562, 225] width 46 height 15
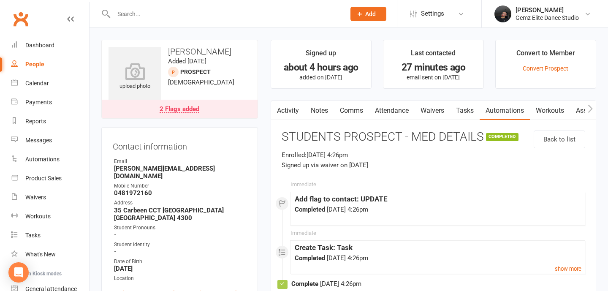
click at [184, 110] on div "2 Flags added" at bounding box center [180, 109] width 40 height 7
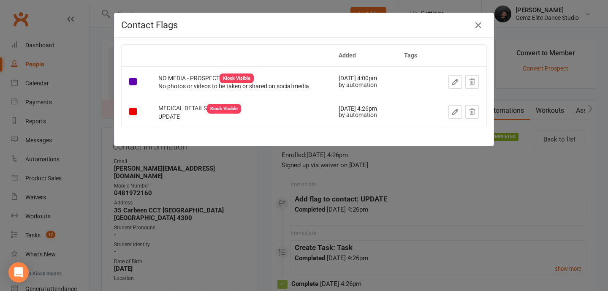
click at [455, 110] on icon "button" at bounding box center [454, 111] width 5 height 5
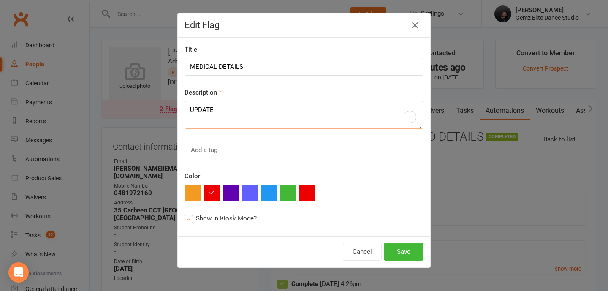
drag, startPoint x: 249, startPoint y: 108, endPoint x: 154, endPoint y: 107, distance: 94.1
click at [154, 107] on div "Edit Flag Title MEDICAL DETAILS Description UPDATE Add a tag Color Show in Kios…" at bounding box center [304, 145] width 608 height 291
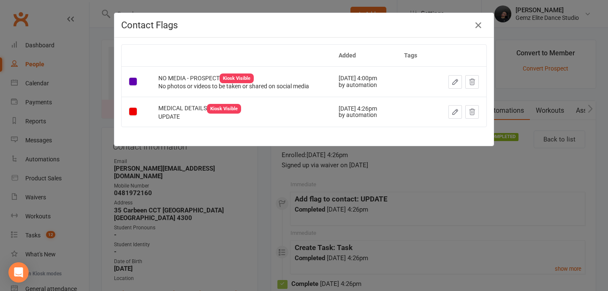
click at [443, 108] on div "Dismiss this flag" at bounding box center [441, 111] width 43 height 9
click at [452, 108] on icon "button" at bounding box center [455, 112] width 8 height 8
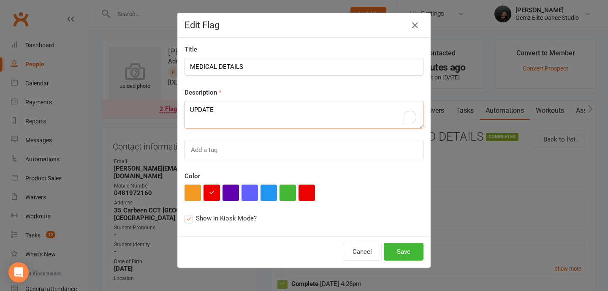
drag, startPoint x: 225, startPoint y: 115, endPoint x: 189, endPoint y: 111, distance: 36.0
click at [189, 111] on textarea "UPDATE" at bounding box center [303, 115] width 239 height 28
paste textarea "[PERSON_NAME] is diagnosed with [MEDICAL_DATA]"
type textarea "[PERSON_NAME] is diagnosed with [MEDICAL_DATA]"
click at [400, 252] on button "Save" at bounding box center [404, 252] width 40 height 18
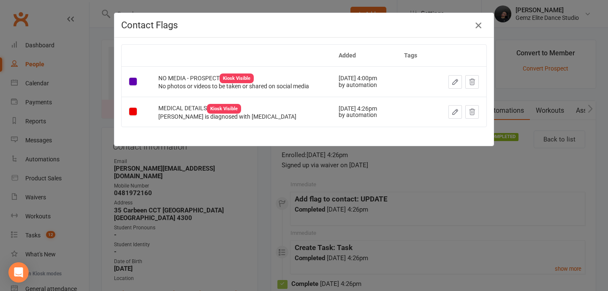
click at [478, 22] on icon "button" at bounding box center [478, 25] width 10 height 10
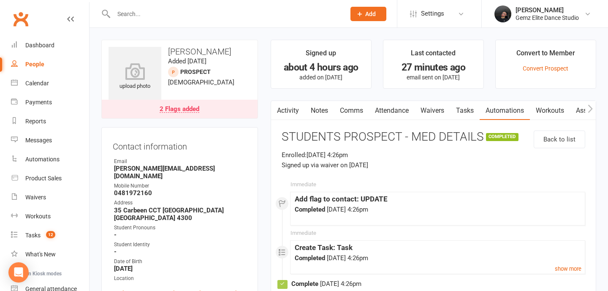
click at [184, 109] on div "2 Flags added" at bounding box center [180, 109] width 40 height 7
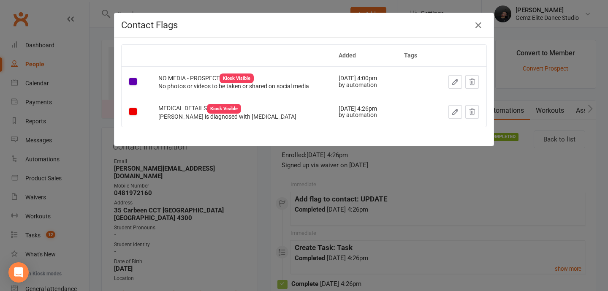
click at [156, 86] on td "NO MEDIA - PROSPECT Kiosk Visible No photos or videos to be taken or shared on …" at bounding box center [241, 81] width 180 height 30
drag, startPoint x: 155, startPoint y: 73, endPoint x: 184, endPoint y: 78, distance: 29.1
click at [184, 78] on td "NO MEDIA - PROSPECT Kiosk Visible No photos or videos to be taken or shared on …" at bounding box center [241, 81] width 180 height 30
copy span "NO MEDIA"
click at [321, 212] on div "Contact Flags Added Tags NO MEDIA - PROSPECT Kiosk Visible No photos or videos …" at bounding box center [304, 145] width 608 height 291
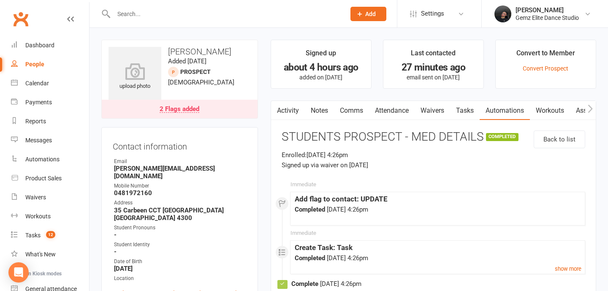
click at [210, 10] on input "text" at bounding box center [225, 14] width 228 height 12
click at [232, 16] on input "text" at bounding box center [225, 14] width 228 height 12
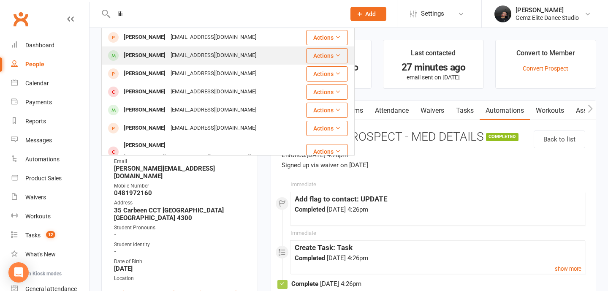
type input "lili"
click at [168, 57] on div "[EMAIL_ADDRESS][DOMAIN_NAME]" at bounding box center [213, 55] width 91 height 12
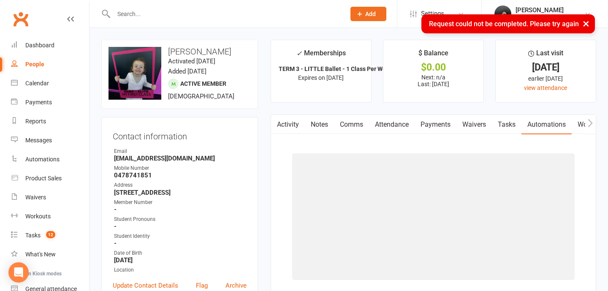
click at [280, 122] on button "button" at bounding box center [276, 124] width 11 height 19
click at [279, 122] on button "button" at bounding box center [276, 124] width 11 height 19
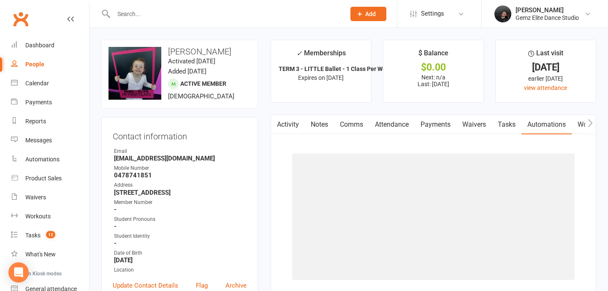
click at [289, 123] on link "Activity" at bounding box center [288, 124] width 34 height 19
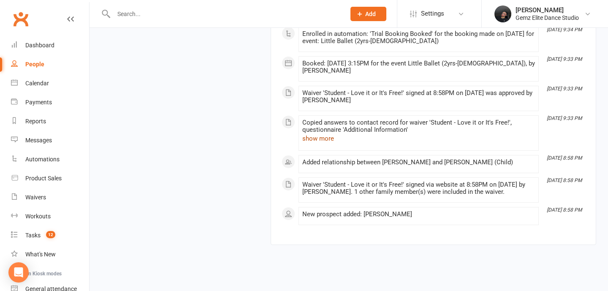
scroll to position [2642, 0]
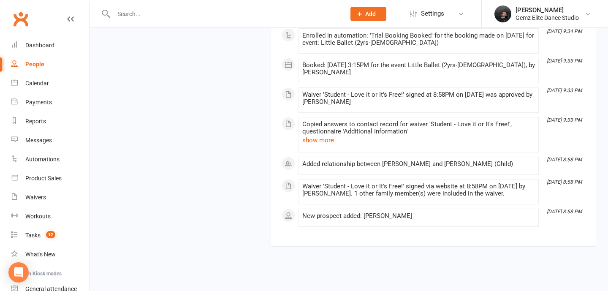
click at [321, 139] on div "Copied answers to contact record for waiver 'Student - Love it or It's Free!', …" at bounding box center [418, 135] width 233 height 28
click at [322, 135] on button "show more" at bounding box center [318, 140] width 32 height 10
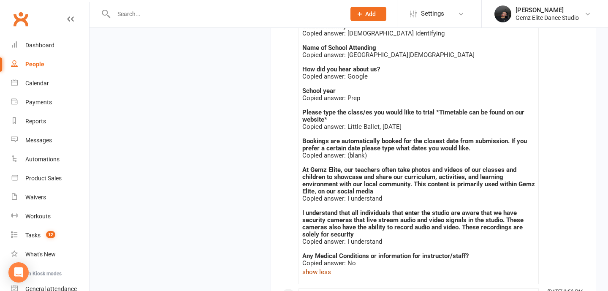
scroll to position [2793, 0]
click at [45, 43] on div "Dashboard" at bounding box center [39, 45] width 29 height 7
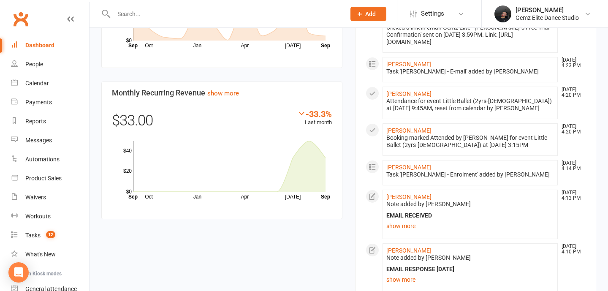
scroll to position [595, 0]
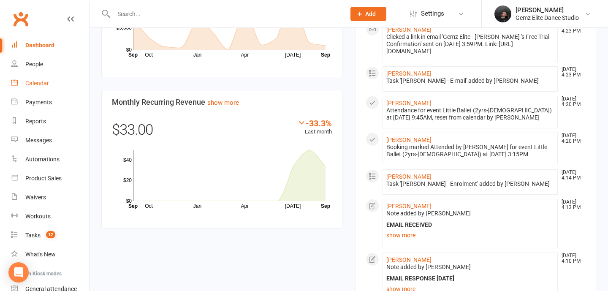
click at [34, 87] on link "Calendar" at bounding box center [50, 83] width 78 height 19
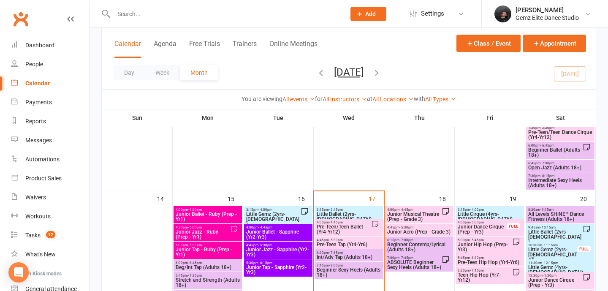
scroll to position [316, 0]
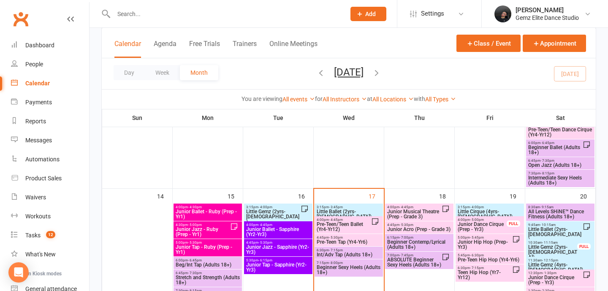
click at [365, 268] on span "Beginner Sexy Heels (Adults 18+)" at bounding box center [348, 270] width 65 height 10
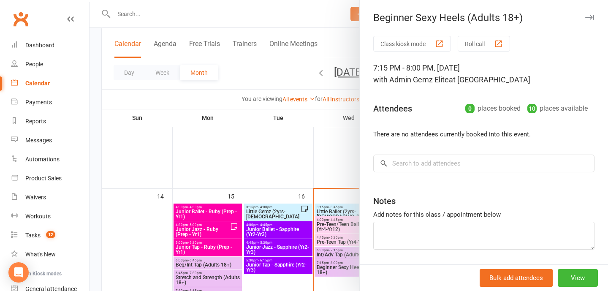
click at [300, 172] on div at bounding box center [348, 145] width 518 height 291
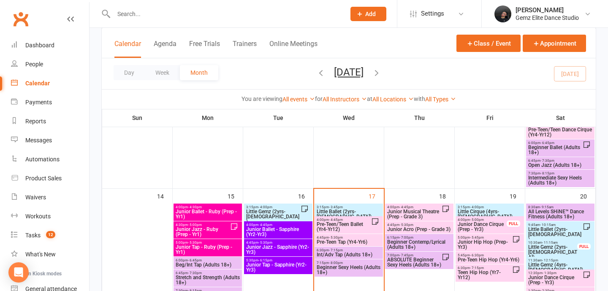
click at [351, 254] on span "Int/Adv Tap (Adults 18+)" at bounding box center [348, 254] width 65 height 5
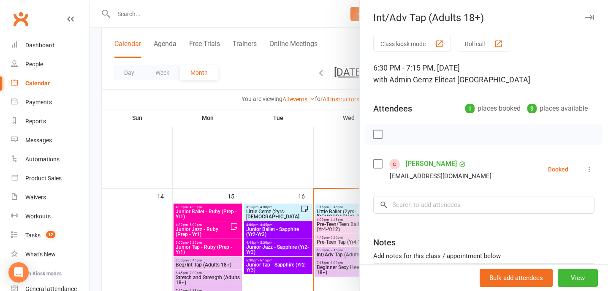
click at [265, 179] on div at bounding box center [348, 145] width 518 height 291
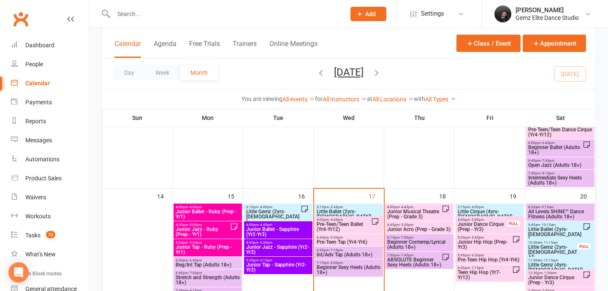
click at [342, 238] on span "4:45pm - 5:30pm" at bounding box center [348, 237] width 65 height 4
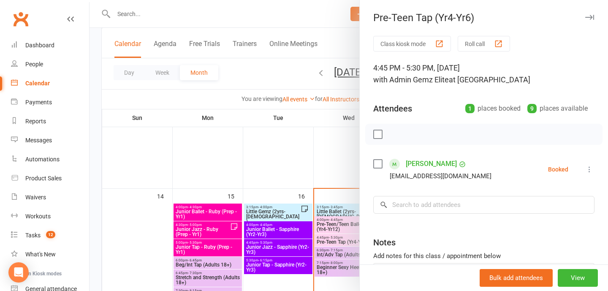
click at [323, 148] on div at bounding box center [348, 145] width 518 height 291
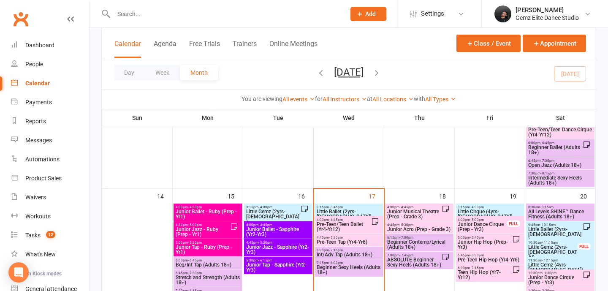
click at [162, 16] on input "text" at bounding box center [225, 14] width 228 height 12
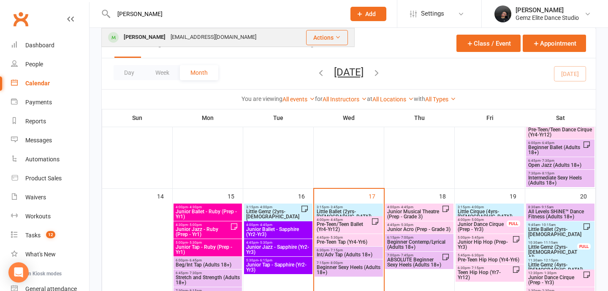
type input "[PERSON_NAME]"
click at [168, 39] on div "[EMAIL_ADDRESS][DOMAIN_NAME]" at bounding box center [213, 37] width 91 height 12
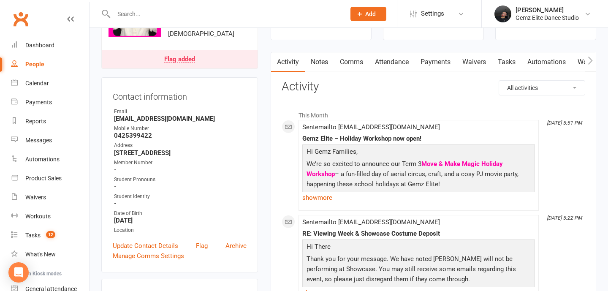
scroll to position [116, 0]
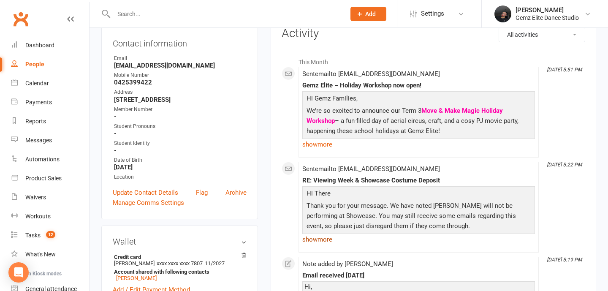
click at [325, 238] on link "show more" at bounding box center [418, 239] width 233 height 12
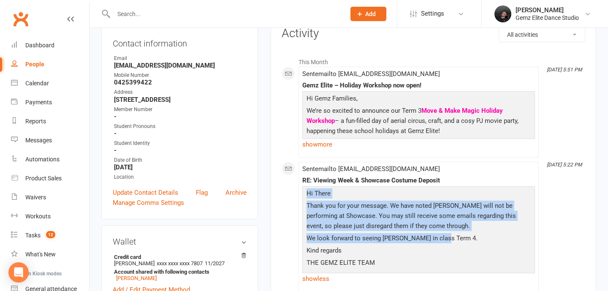
drag, startPoint x: 443, startPoint y: 241, endPoint x: 296, endPoint y: 192, distance: 154.7
copy div "Hi There Thank you for your message. We have noted [PERSON_NAME] will not be pe…"
click at [32, 86] on div "Calendar" at bounding box center [37, 83] width 24 height 7
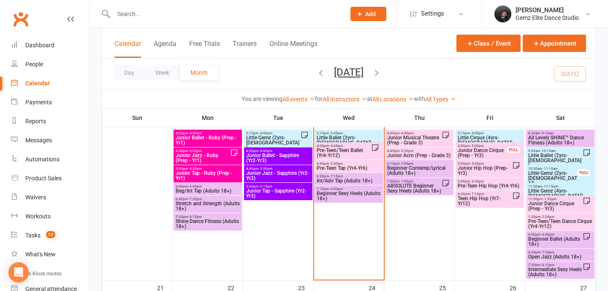
scroll to position [391, 0]
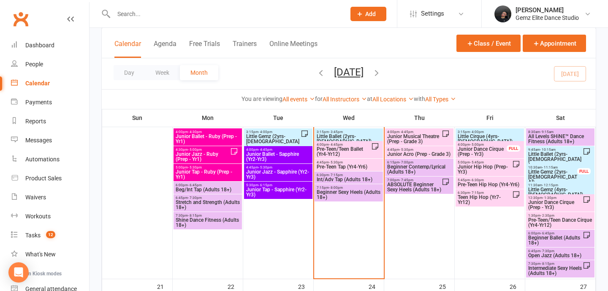
click at [157, 12] on input "text" at bounding box center [225, 14] width 228 height 12
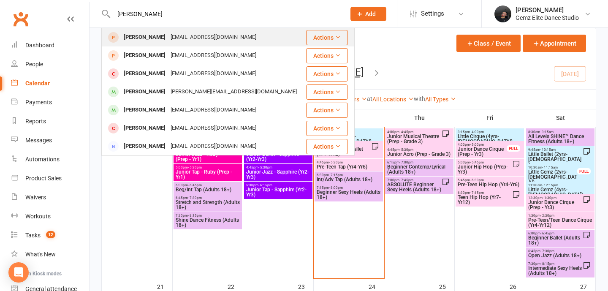
type input "[PERSON_NAME]"
click at [147, 36] on div "[PERSON_NAME]" at bounding box center [144, 37] width 47 height 12
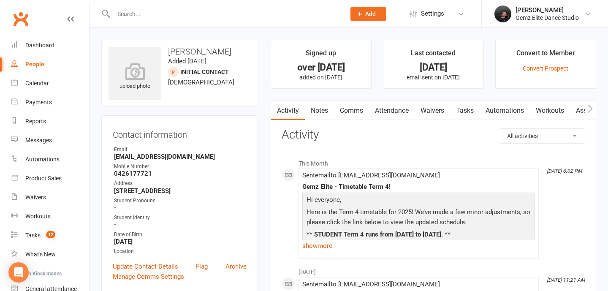
click at [148, 16] on input "text" at bounding box center [225, 14] width 228 height 12
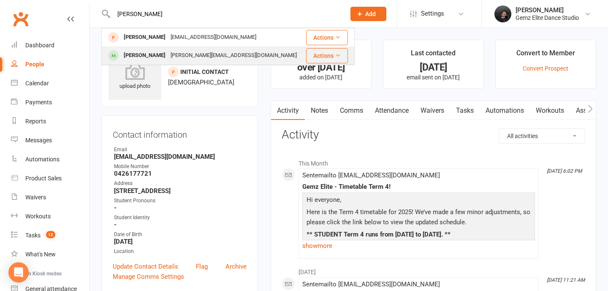
type input "[PERSON_NAME]"
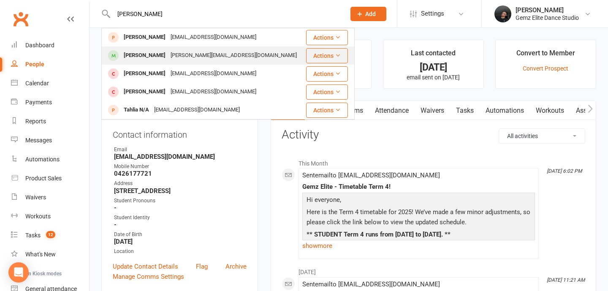
click at [140, 50] on div "[PERSON_NAME]" at bounding box center [144, 55] width 47 height 12
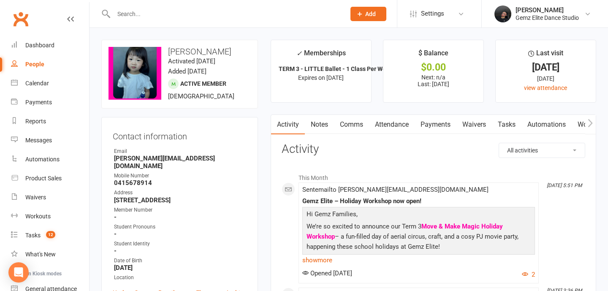
click at [320, 126] on link "Notes" at bounding box center [319, 124] width 29 height 19
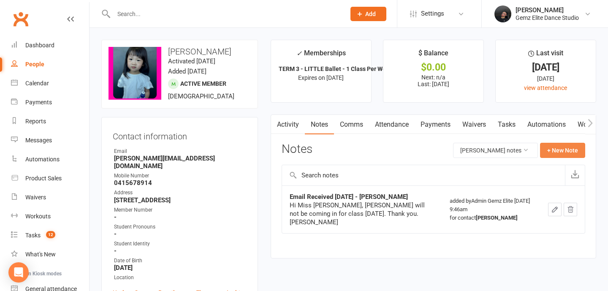
click at [574, 147] on button "+ New Note" at bounding box center [562, 150] width 45 height 15
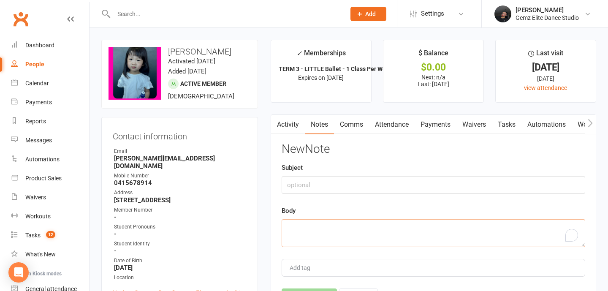
click at [373, 230] on textarea "To enrich screen reader interactions, please activate Accessibility in Grammarl…" at bounding box center [432, 233] width 303 height 28
paste textarea "Dear Team, I am writing to inform you that my daughter, [PERSON_NAME], will not…"
type textarea "Dear Team, I am writing to inform you that my daughter, [PERSON_NAME], will not…"
click at [321, 183] on input "text" at bounding box center [432, 185] width 303 height 18
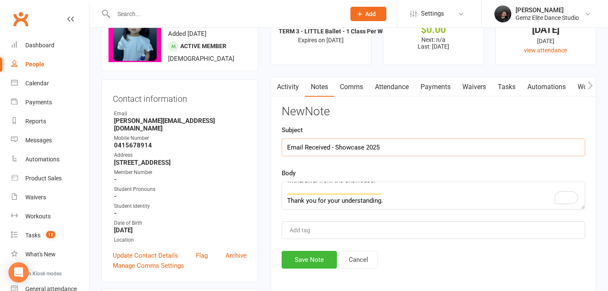
scroll to position [49, 0]
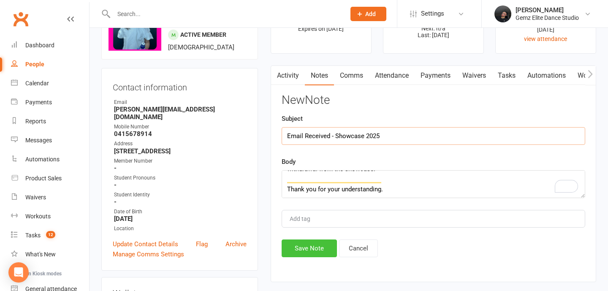
type input "Email Received - Showcase 2025"
click at [301, 248] on button "Save Note" at bounding box center [308, 248] width 55 height 18
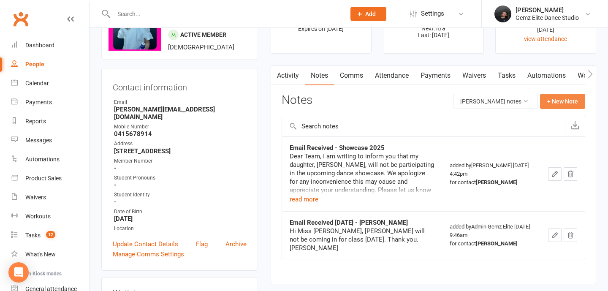
click at [579, 97] on button "+ New Note" at bounding box center [562, 101] width 45 height 15
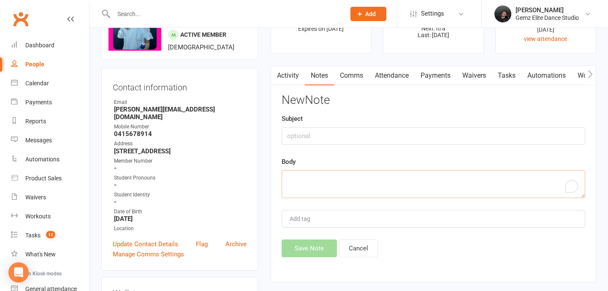
click at [383, 178] on textarea "To enrich screen reader interactions, please activate Accessibility in Grammarl…" at bounding box center [432, 184] width 303 height 28
paste textarea "Hi [PERSON_NAME] and [PERSON_NAME] Thank you for your message. We have noted [P…"
type textarea "Hi [PERSON_NAME] and [PERSON_NAME] Thank you for your message. We have noted [P…"
click at [331, 132] on input "text" at bounding box center [432, 136] width 303 height 18
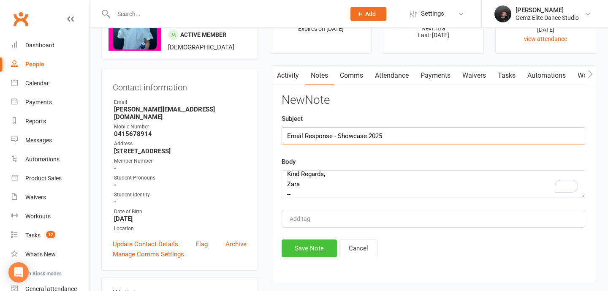
type input "Email Response - Showcase 2025"
click at [305, 244] on button "Save Note" at bounding box center [308, 248] width 55 height 18
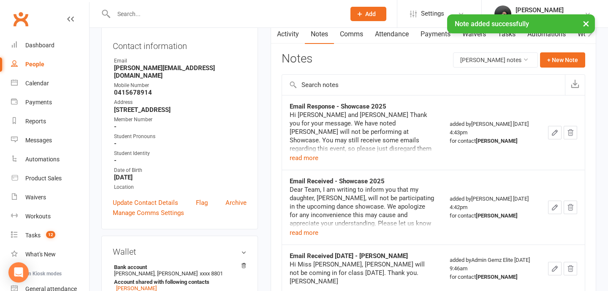
scroll to position [109, 0]
